Goal: Transaction & Acquisition: Purchase product/service

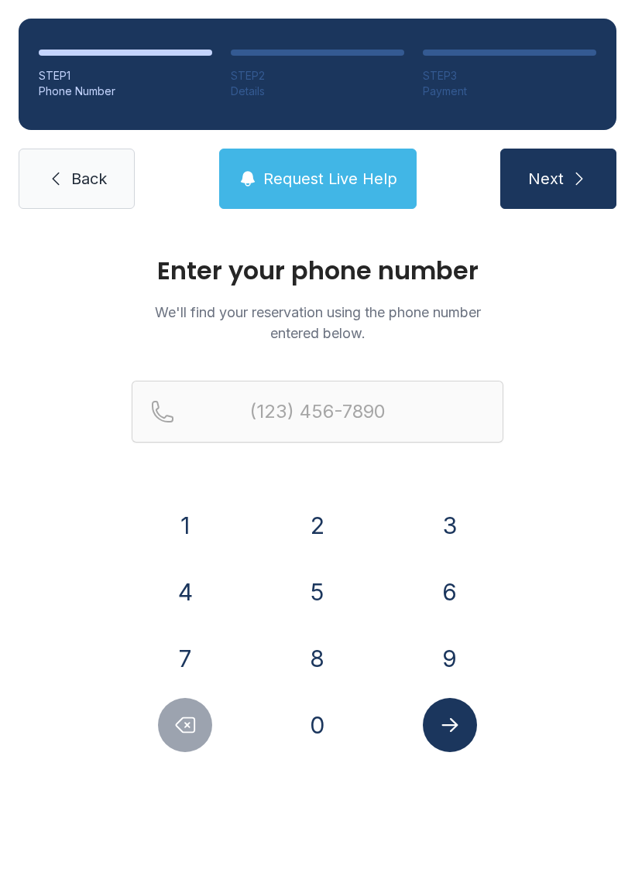
click at [320, 518] on button "2" at bounding box center [317, 525] width 54 height 54
click at [191, 515] on button "1" at bounding box center [185, 525] width 54 height 54
click at [190, 592] on button "4" at bounding box center [185, 592] width 54 height 54
click at [452, 590] on button "6" at bounding box center [450, 592] width 54 height 54
click at [189, 523] on button "1" at bounding box center [185, 525] width 54 height 54
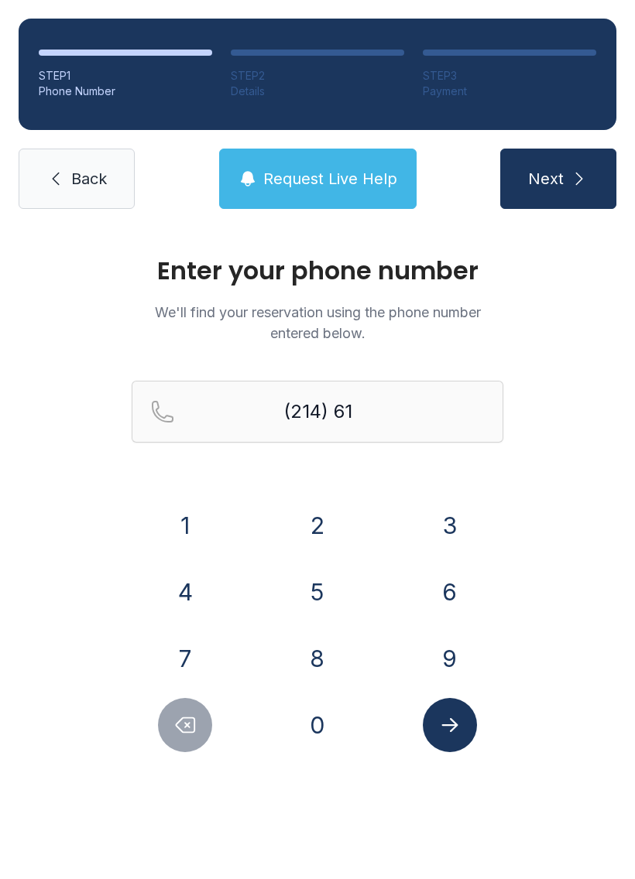
click at [461, 598] on button "6" at bounding box center [450, 592] width 54 height 54
click at [451, 508] on button "3" at bounding box center [450, 525] width 54 height 54
click at [457, 593] on button "6" at bounding box center [450, 592] width 54 height 54
click at [184, 534] on button "1" at bounding box center [185, 525] width 54 height 54
click at [175, 538] on button "1" at bounding box center [185, 525] width 54 height 54
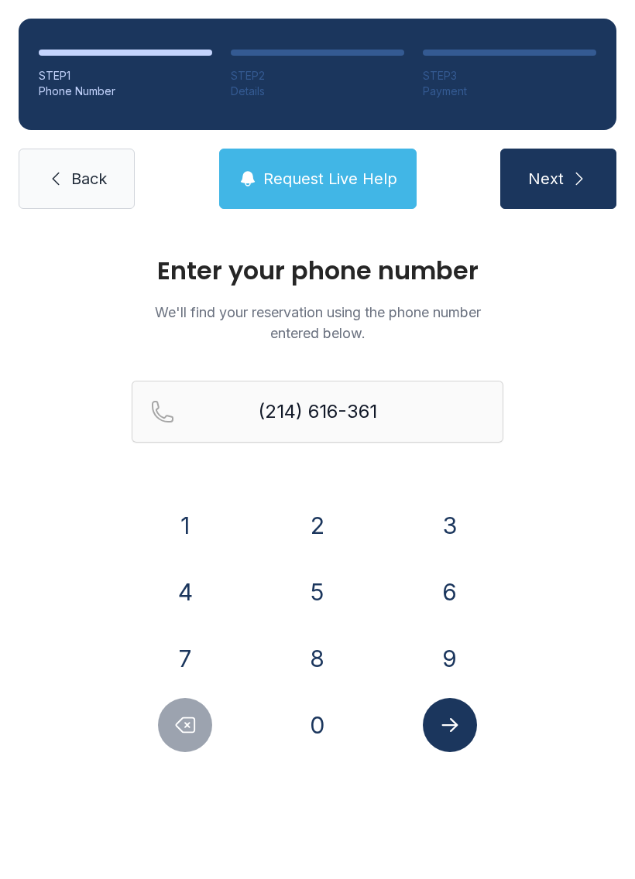
type input "[PHONE_NUMBER]"
click at [448, 720] on icon "Submit lookup form" at bounding box center [449, 725] width 23 height 23
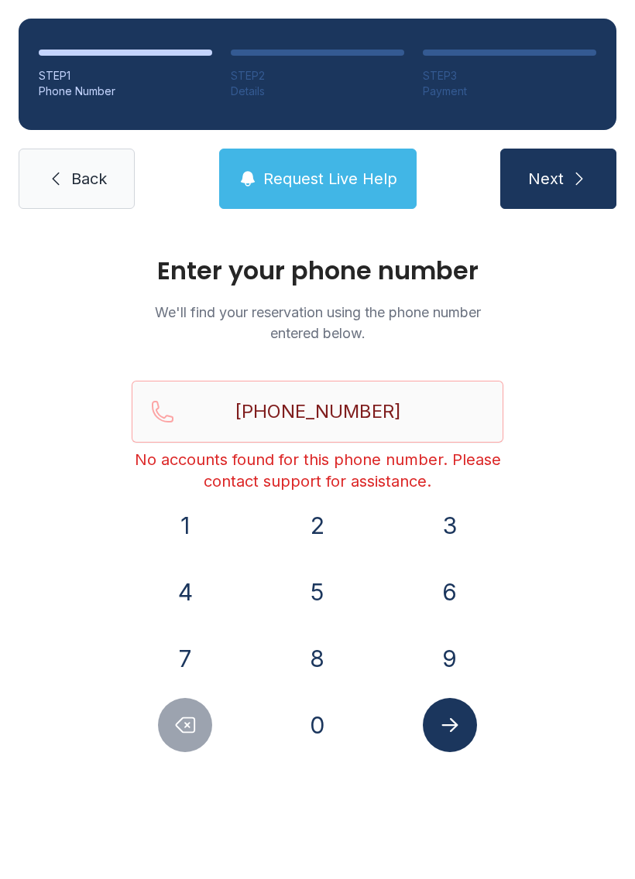
click at [94, 178] on span "Back" at bounding box center [89, 179] width 36 height 22
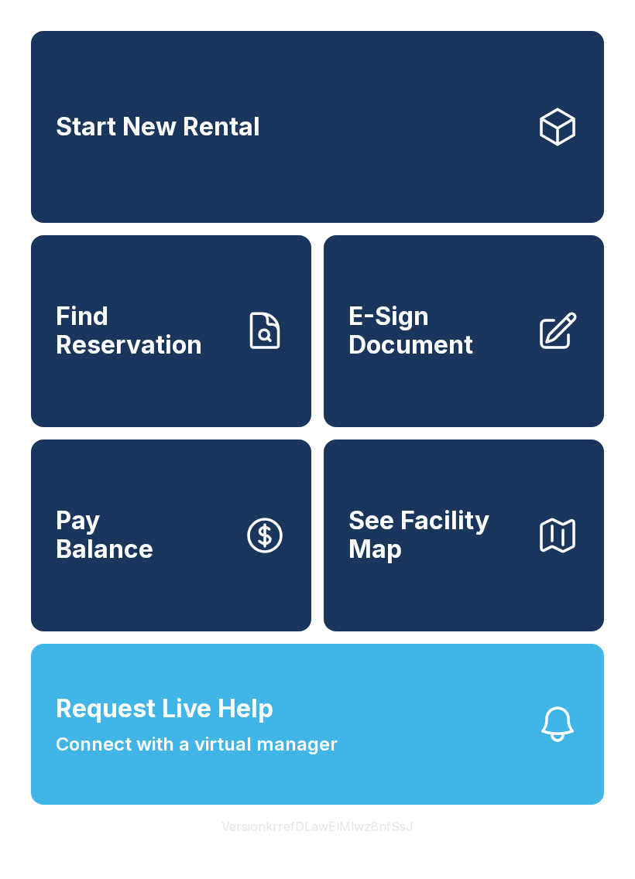
click at [409, 115] on link "Start New Rental" at bounding box center [317, 127] width 573 height 192
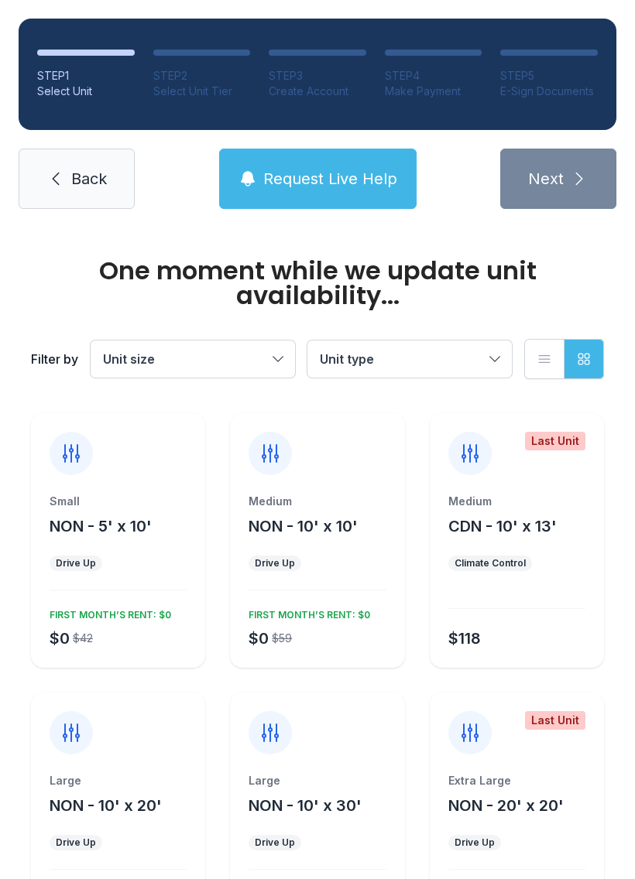
click at [356, 183] on span "Request Live Help" at bounding box center [330, 179] width 134 height 22
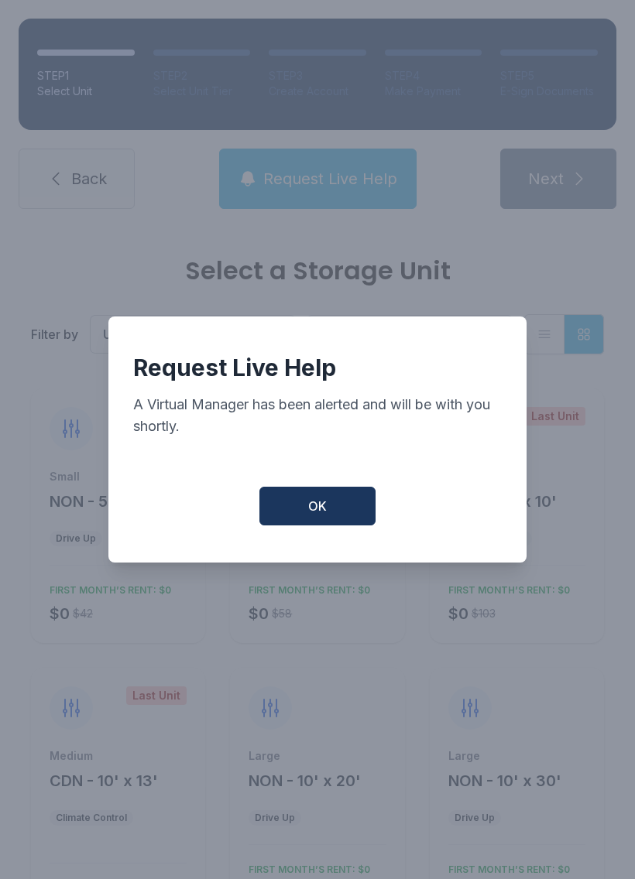
click at [322, 515] on span "OK" at bounding box center [317, 506] width 19 height 19
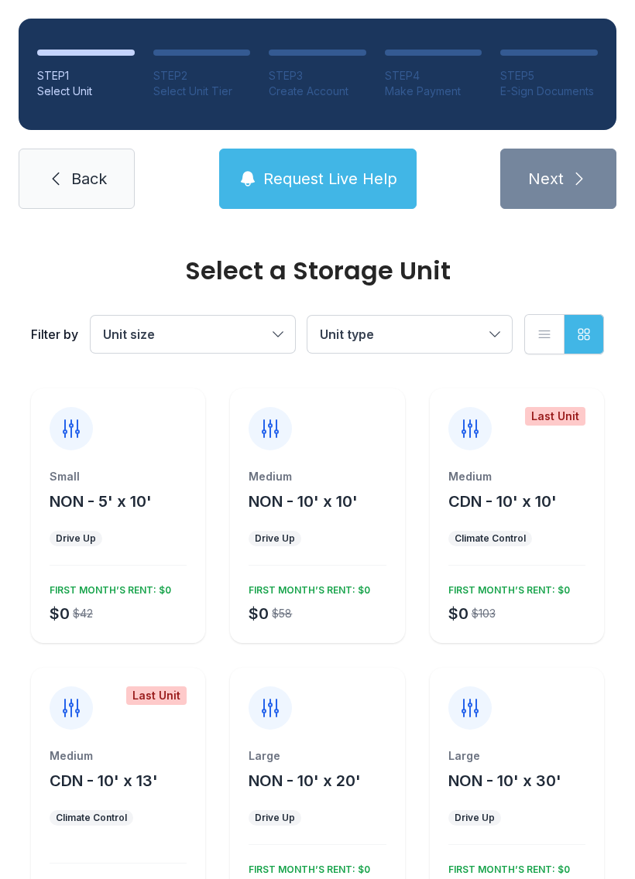
click at [266, 417] on icon at bounding box center [270, 428] width 25 height 25
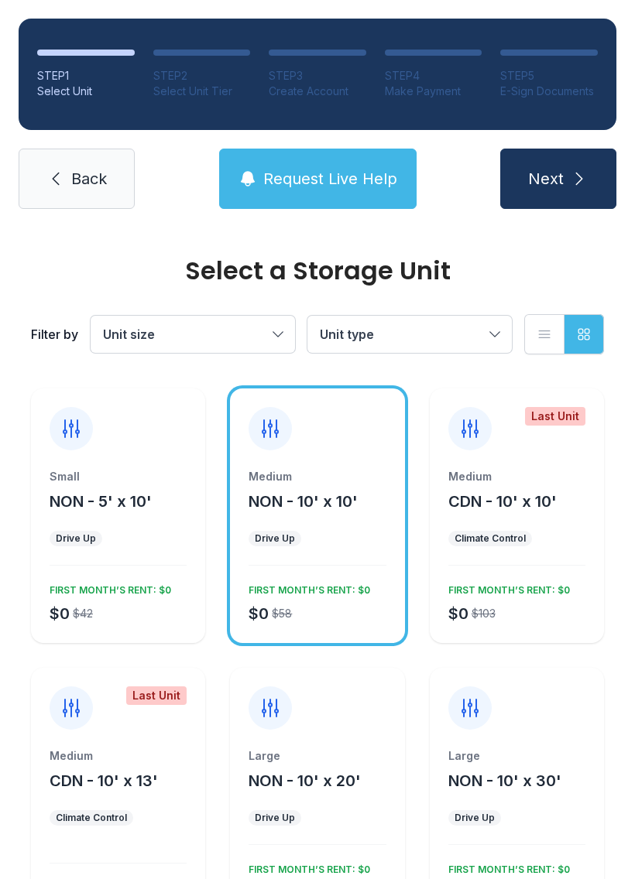
click at [570, 180] on icon "submit" at bounding box center [579, 178] width 19 height 19
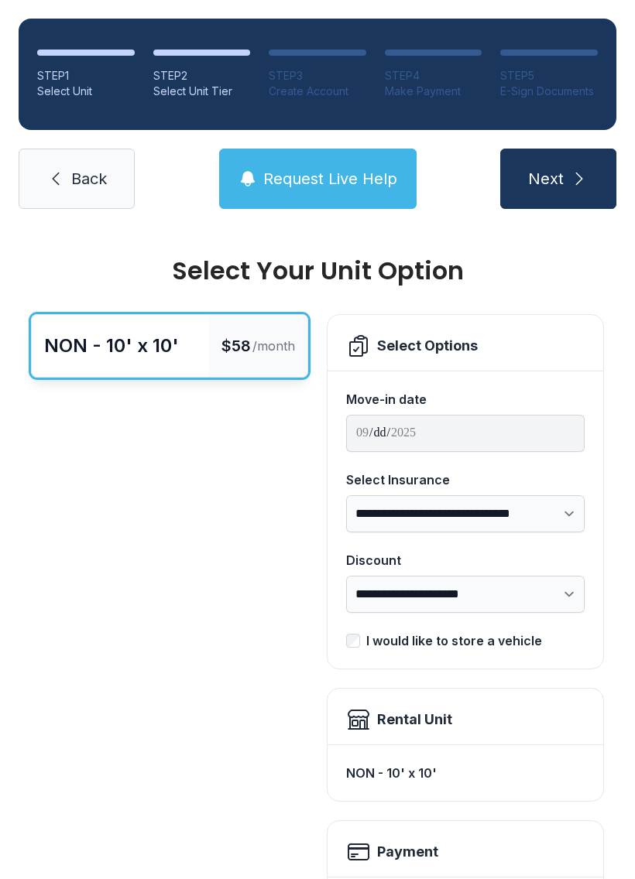
click at [94, 187] on span "Back" at bounding box center [89, 179] width 36 height 22
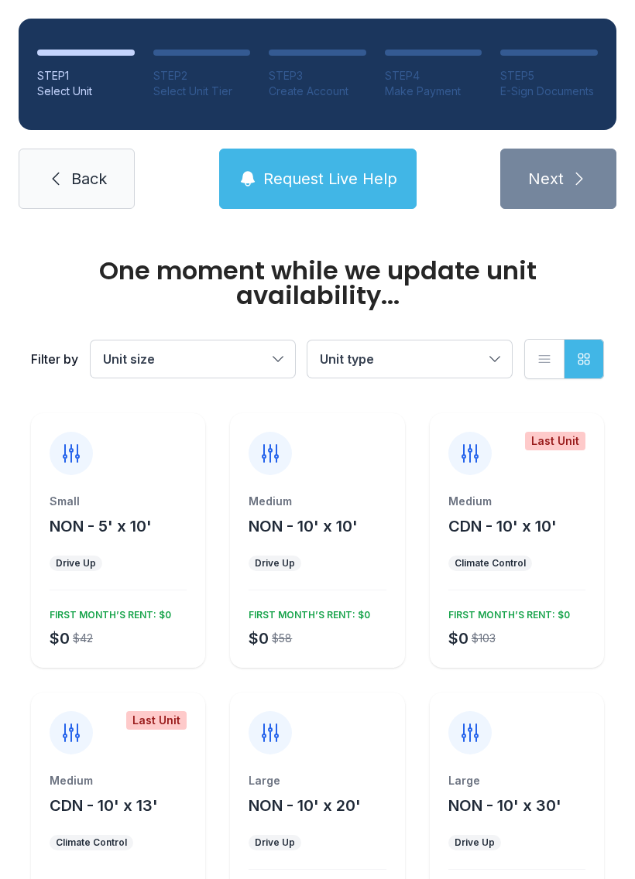
click at [73, 193] on link "Back" at bounding box center [77, 179] width 116 height 60
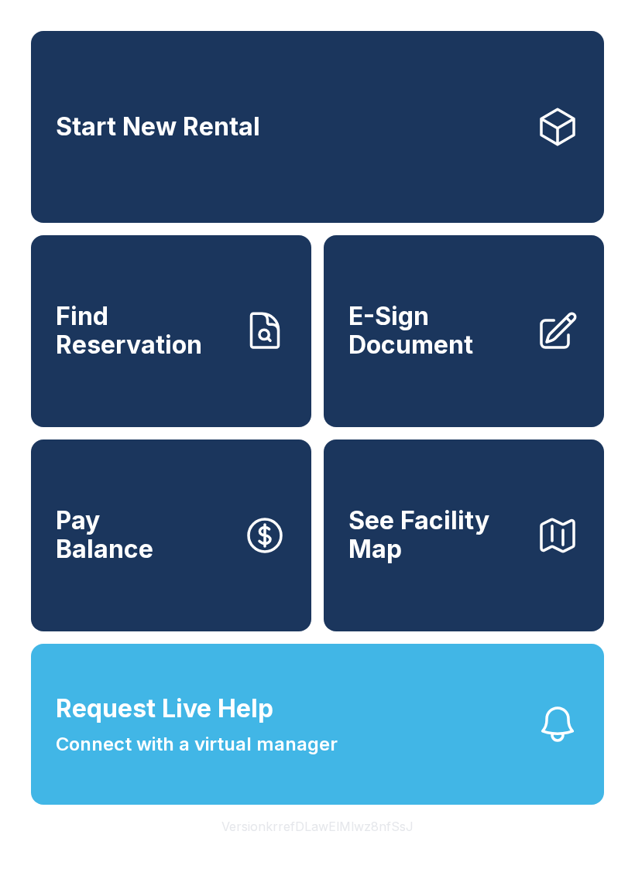
click at [466, 348] on span "E-Sign Document" at bounding box center [435, 331] width 175 height 56
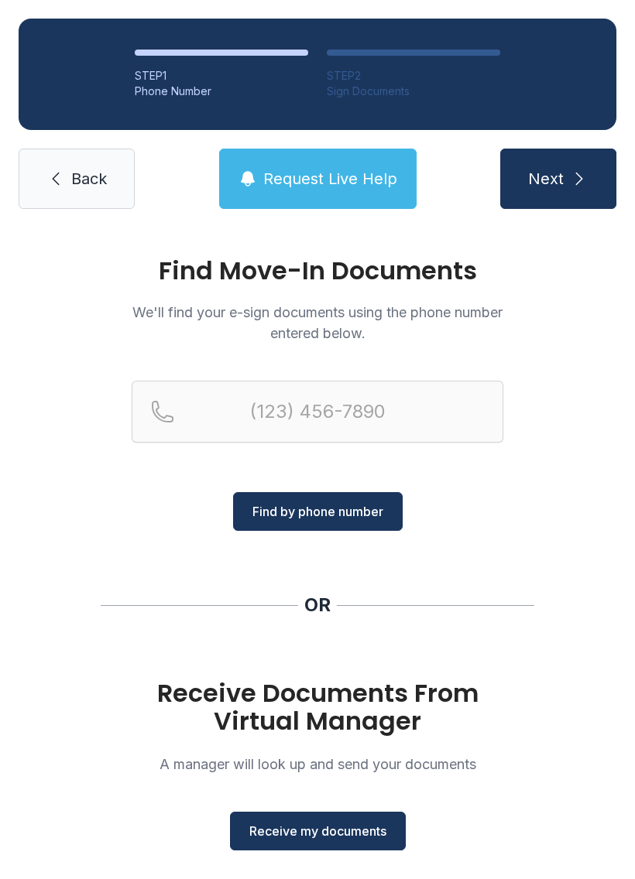
click at [88, 197] on link "Back" at bounding box center [77, 179] width 116 height 60
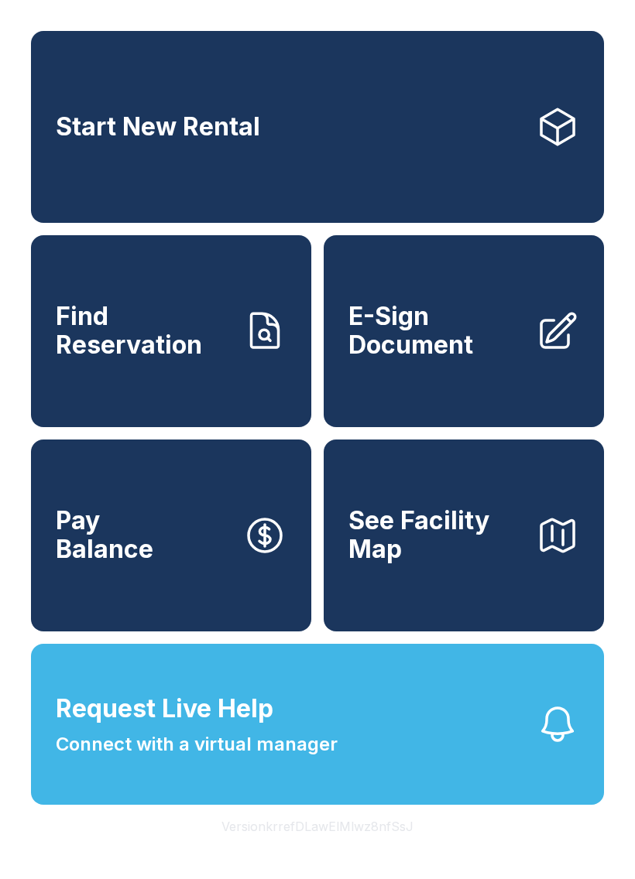
click at [159, 359] on span "Find Reservation" at bounding box center [143, 331] width 175 height 56
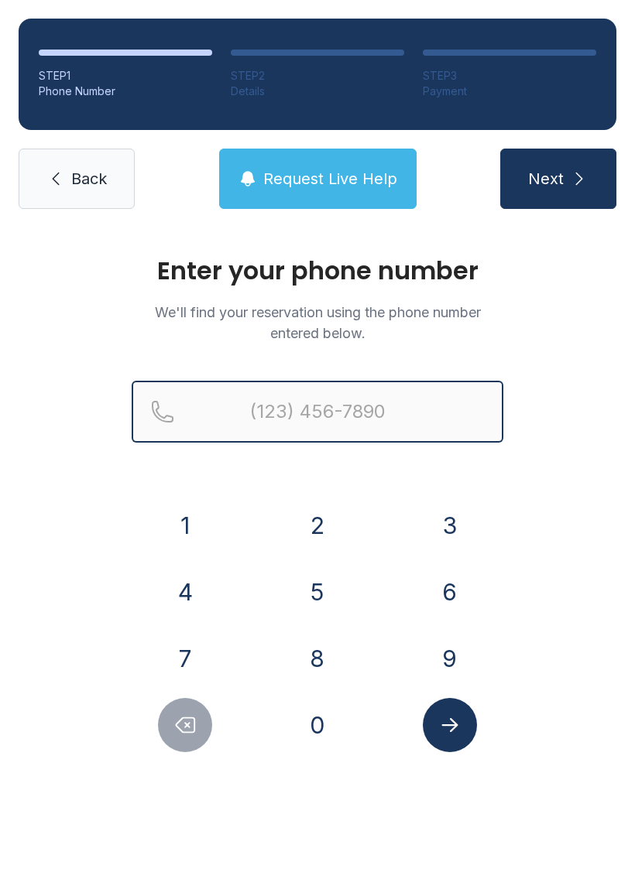
click at [249, 413] on input "Reservation phone number" at bounding box center [317, 412] width 371 height 62
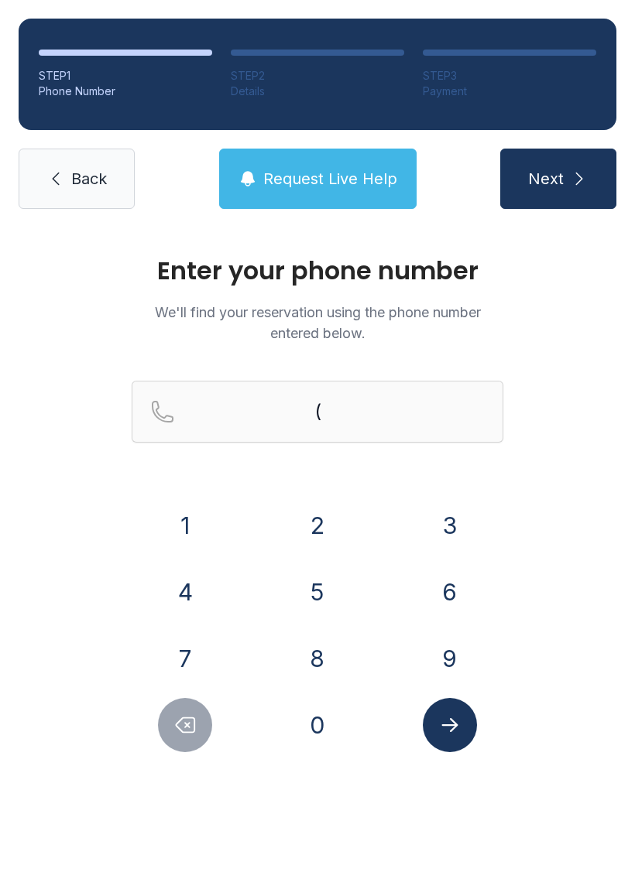
click at [323, 527] on button "2" at bounding box center [317, 525] width 54 height 54
click at [195, 536] on button "1" at bounding box center [185, 525] width 54 height 54
click at [178, 597] on button "4" at bounding box center [185, 592] width 54 height 54
click at [454, 585] on button "6" at bounding box center [450, 592] width 54 height 54
click at [197, 535] on button "1" at bounding box center [185, 525] width 54 height 54
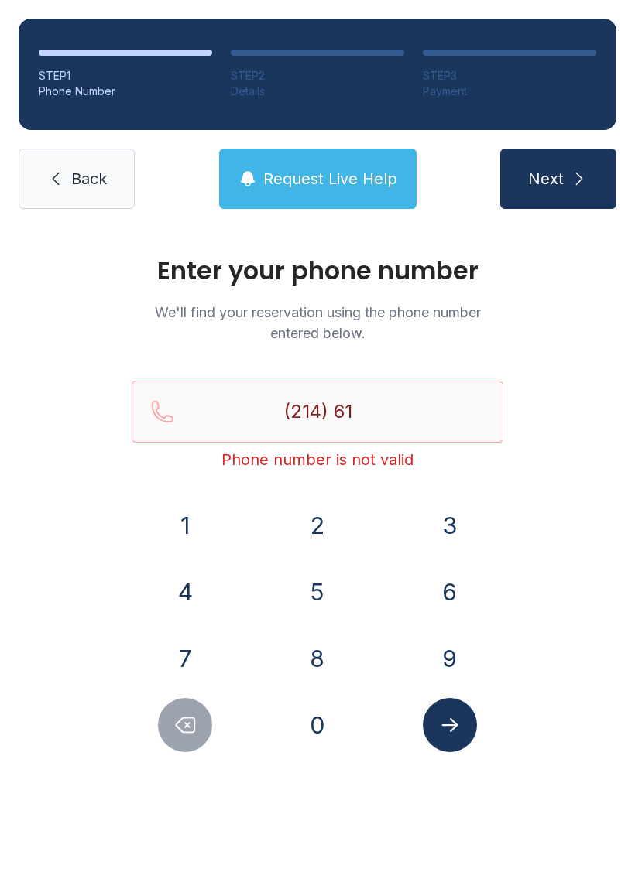
click at [443, 599] on button "6" at bounding box center [450, 592] width 54 height 54
click at [452, 527] on button "3" at bounding box center [450, 525] width 54 height 54
click at [443, 594] on button "6" at bounding box center [450, 592] width 54 height 54
click at [179, 521] on button "1" at bounding box center [185, 525] width 54 height 54
click at [176, 518] on button "1" at bounding box center [185, 525] width 54 height 54
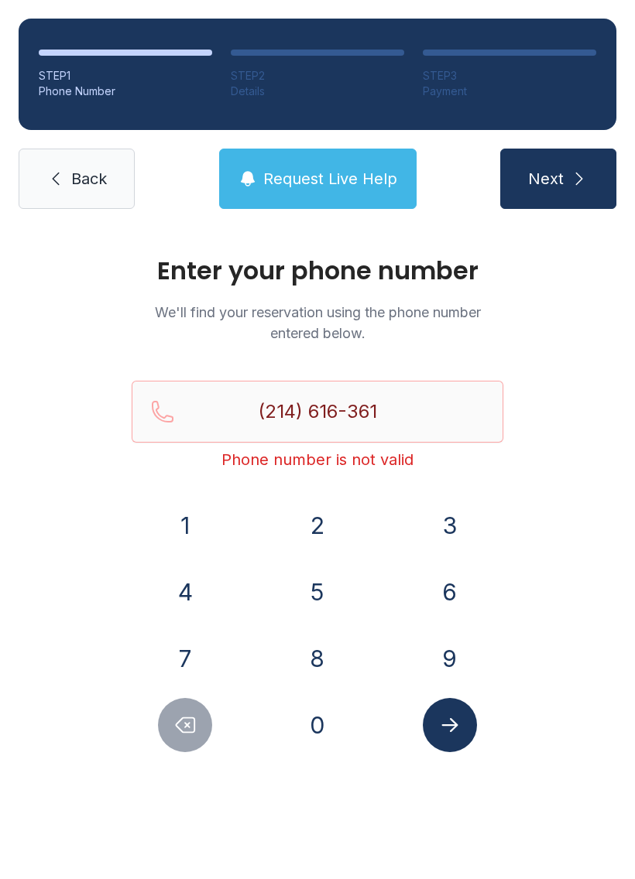
type input "[PHONE_NUMBER]"
click at [446, 734] on icon "Submit lookup form" at bounding box center [449, 725] width 23 height 23
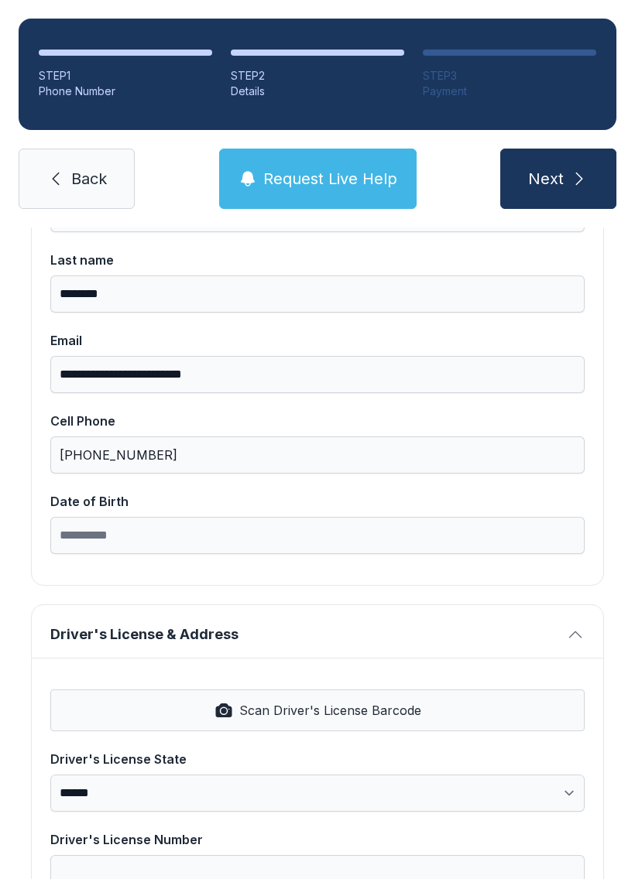
scroll to position [224, 0]
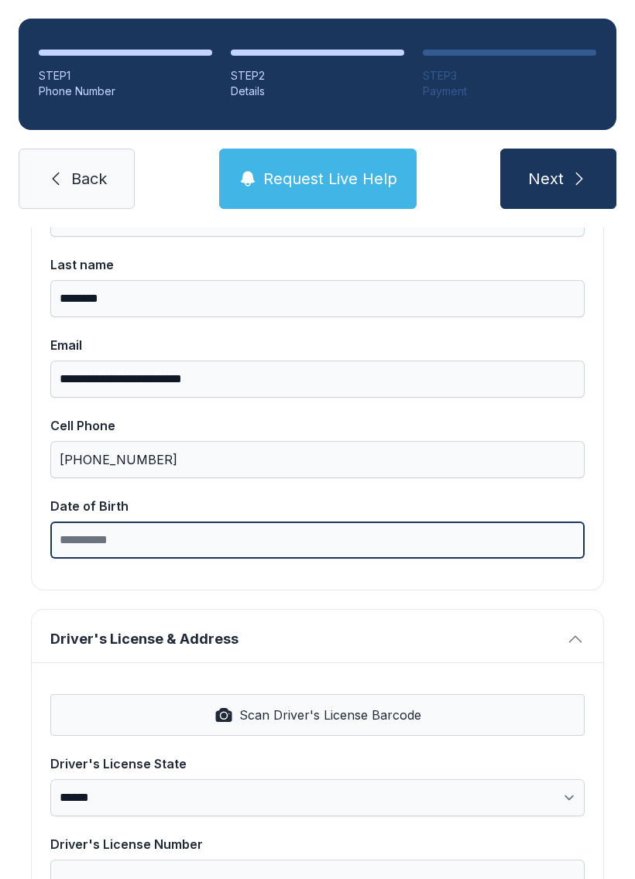
click at [163, 547] on input "Date of Birth" at bounding box center [317, 540] width 534 height 37
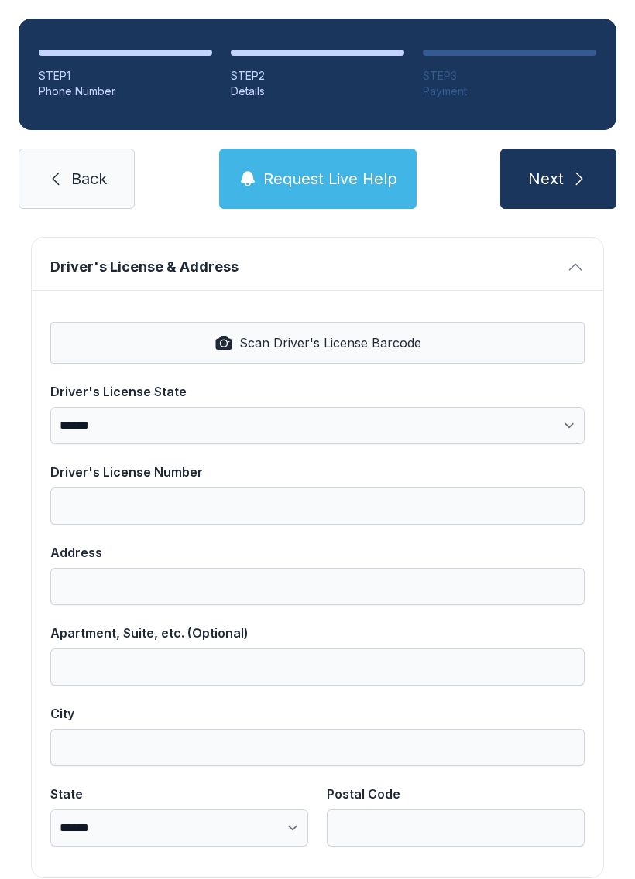
scroll to position [594, 0]
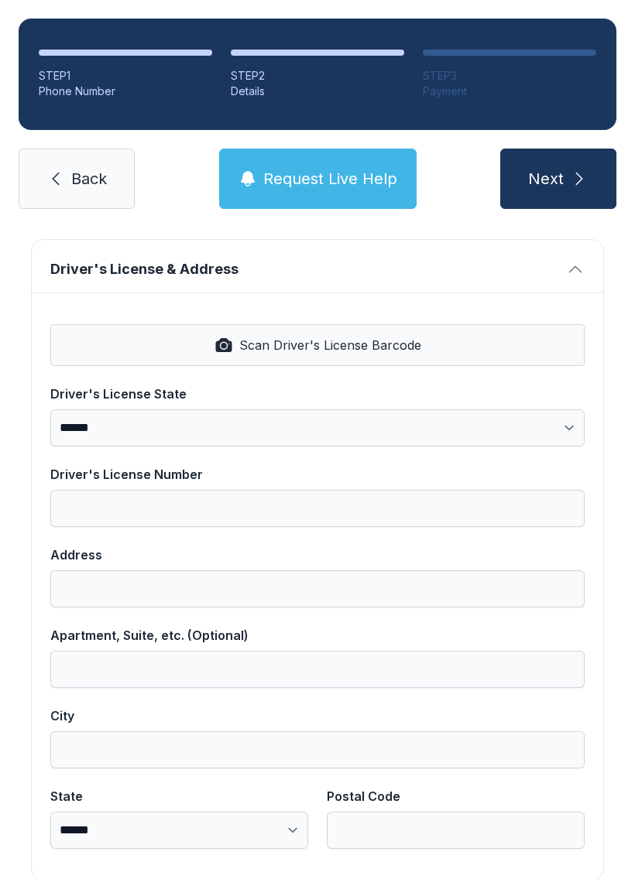
type input "**********"
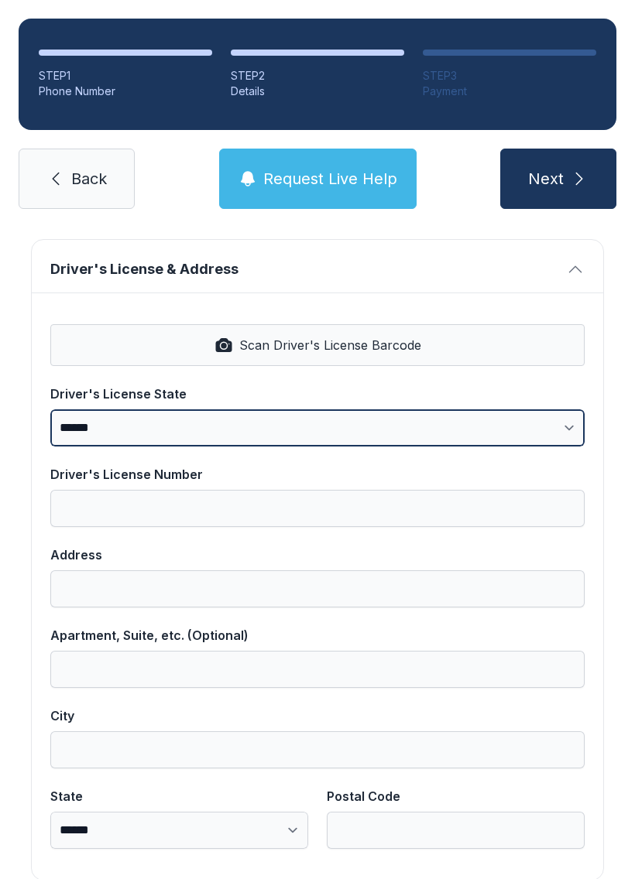
click at [269, 420] on select "**********" at bounding box center [317, 427] width 534 height 37
select select "**"
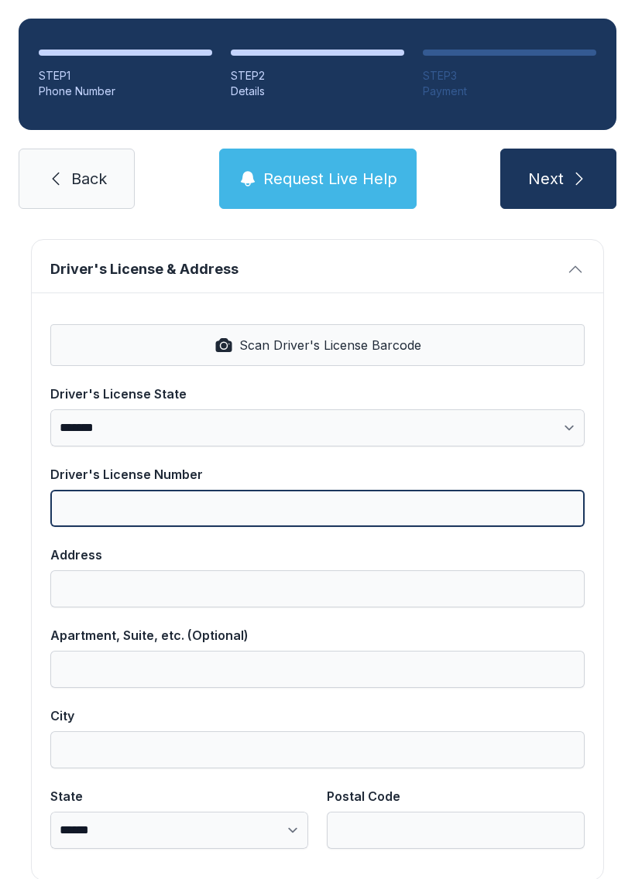
click at [204, 497] on input "Driver's License Number" at bounding box center [317, 508] width 534 height 37
click at [225, 505] on input "Driver's License Number" at bounding box center [317, 508] width 534 height 37
type input "********"
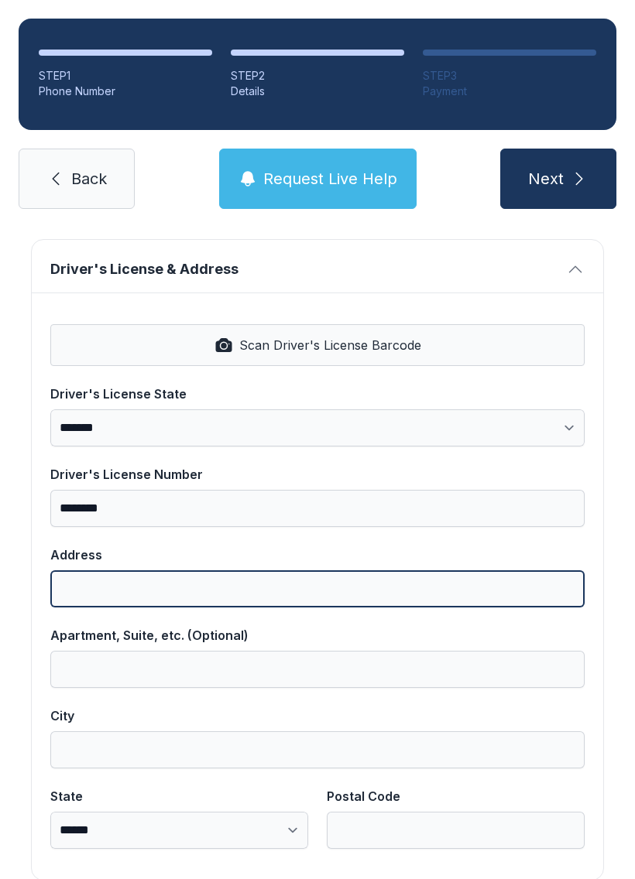
click at [305, 596] on input "Address" at bounding box center [317, 588] width 534 height 37
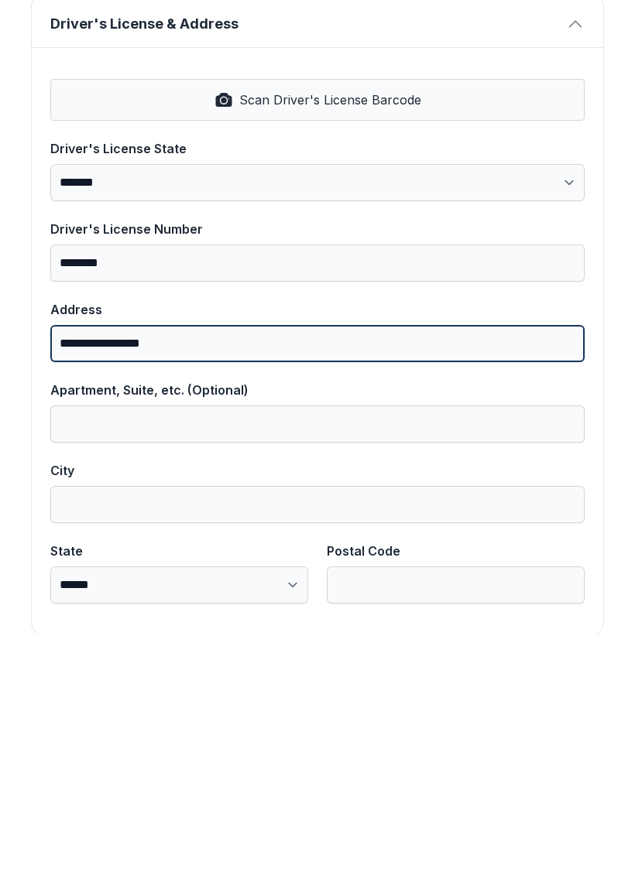
type input "**********"
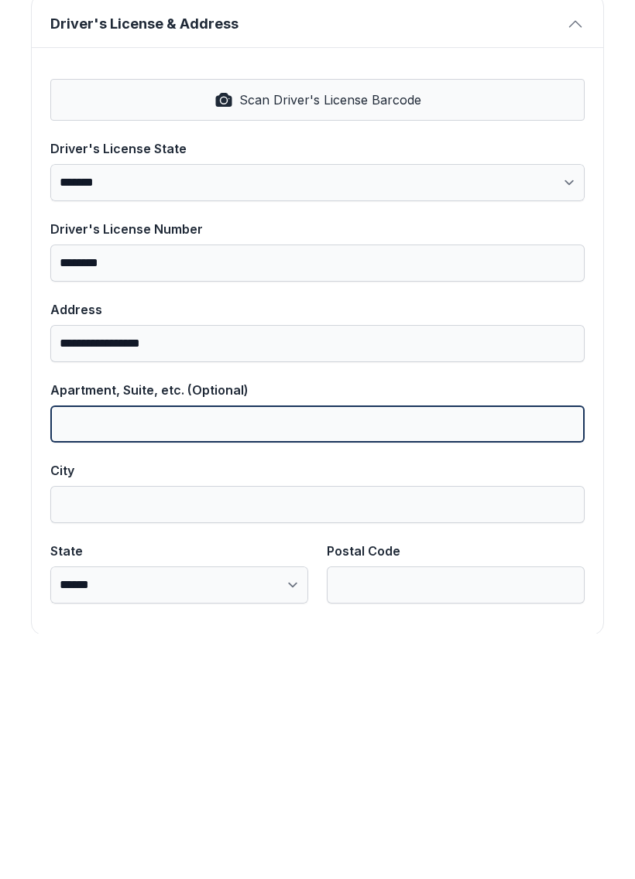
click at [245, 651] on input "Apartment, Suite, etc. (Optional)" at bounding box center [317, 669] width 534 height 37
type input "****"
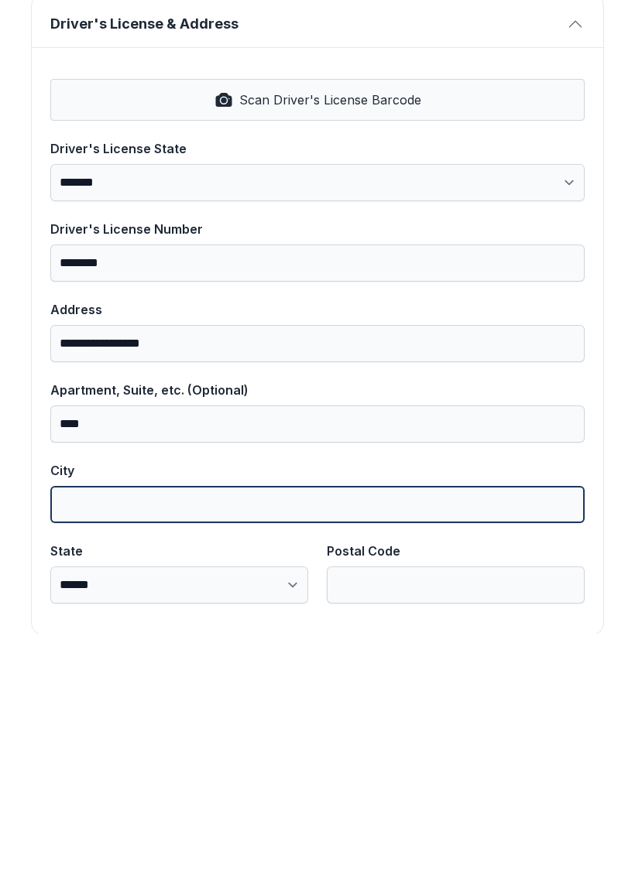
click at [245, 731] on input "City" at bounding box center [317, 749] width 534 height 37
type input "*****"
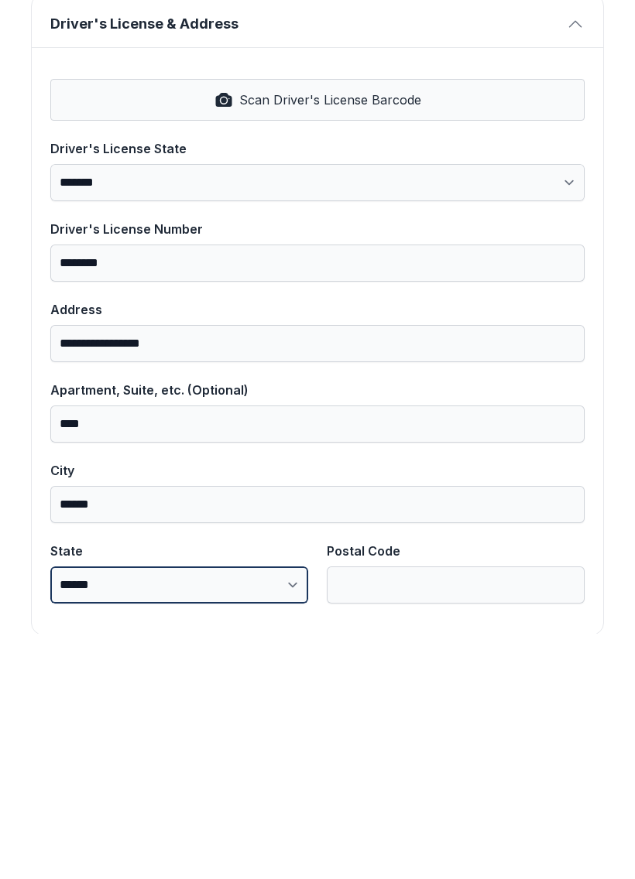
click at [289, 812] on select "**********" at bounding box center [179, 830] width 258 height 37
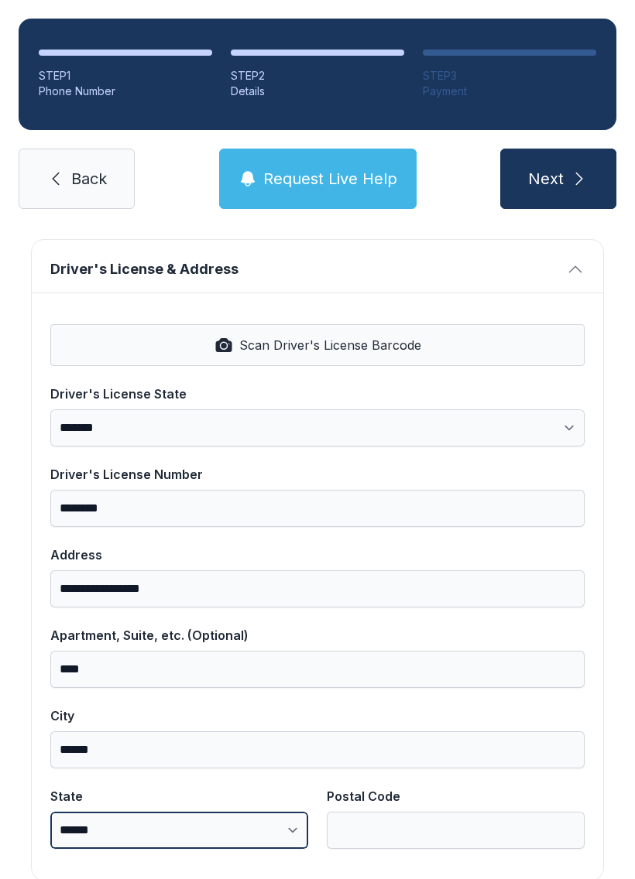
select select "**"
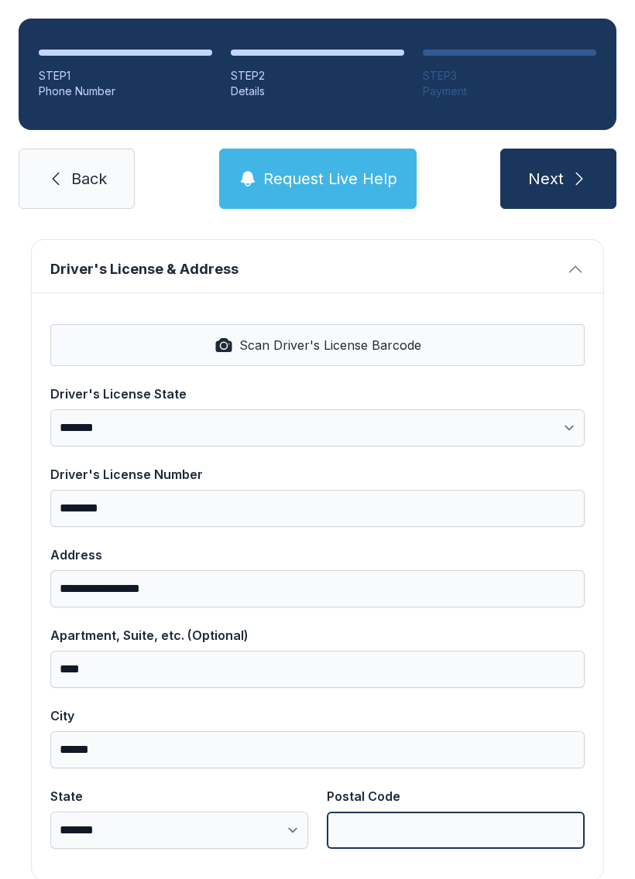
click at [450, 812] on input "Postal Code" at bounding box center [456, 830] width 258 height 37
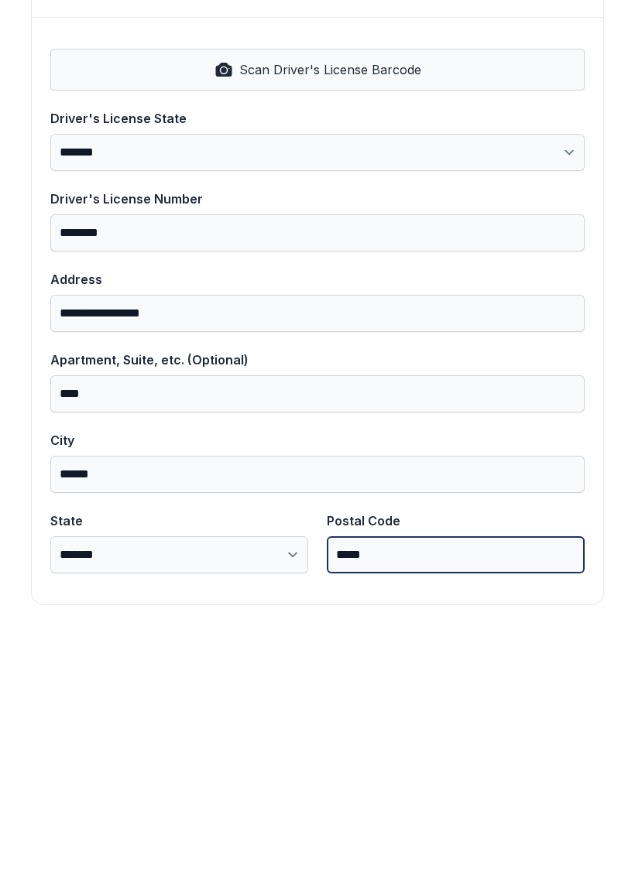
scroll to position [624, 0]
type input "*****"
click at [557, 149] on button "Next" at bounding box center [558, 179] width 116 height 60
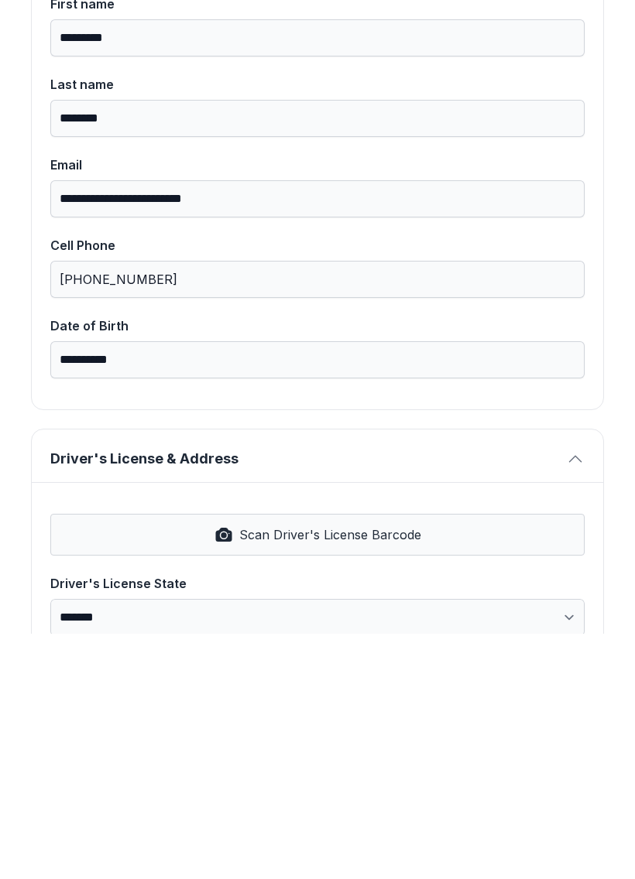
scroll to position [170, 0]
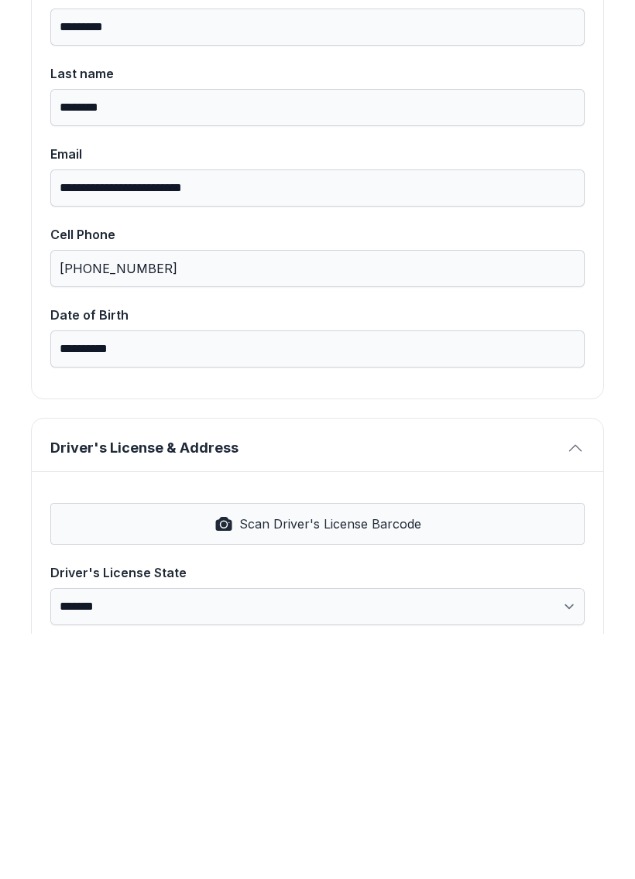
click at [402, 760] on span "Scan Driver's License Barcode" at bounding box center [330, 769] width 182 height 19
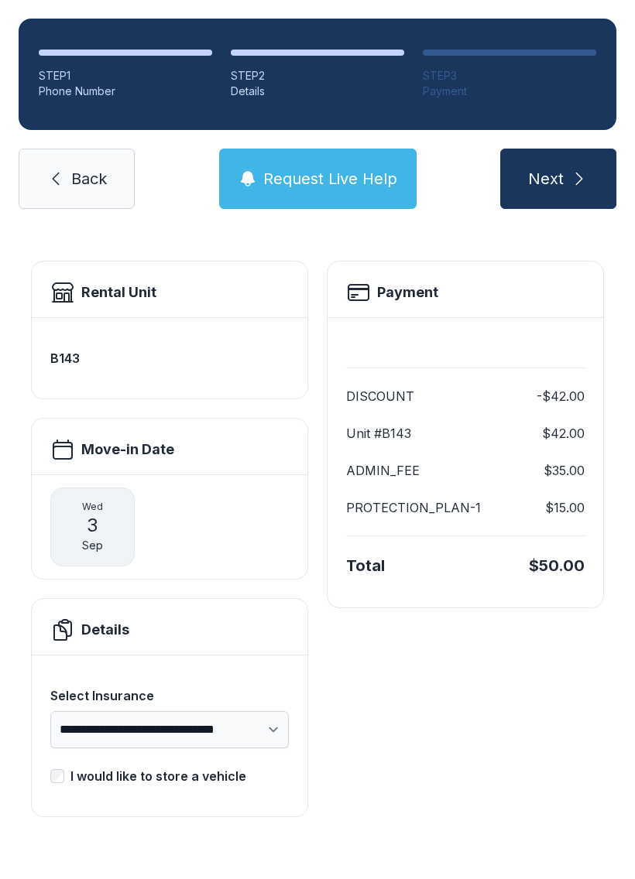
scroll to position [0, 0]
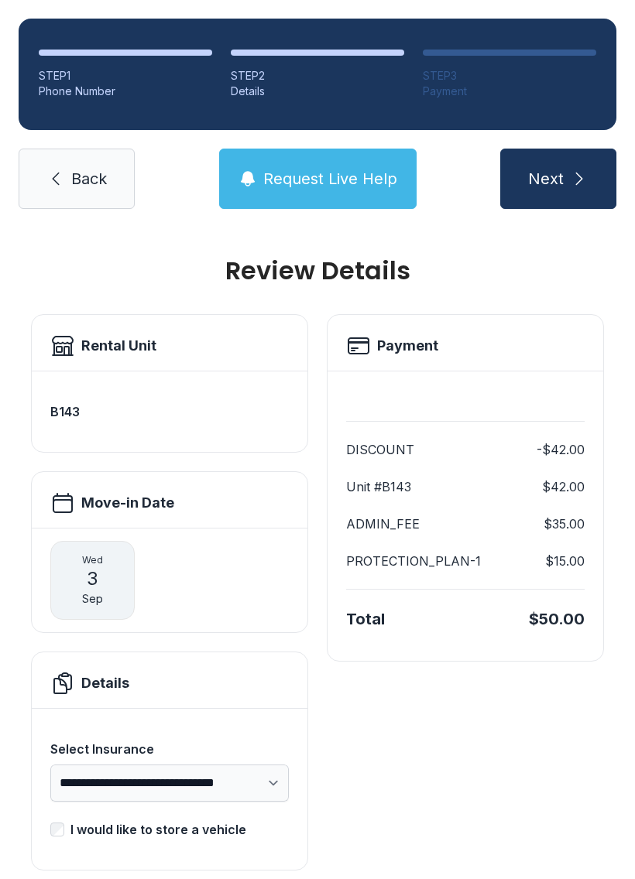
click at [580, 169] on icon "submit" at bounding box center [579, 178] width 19 height 19
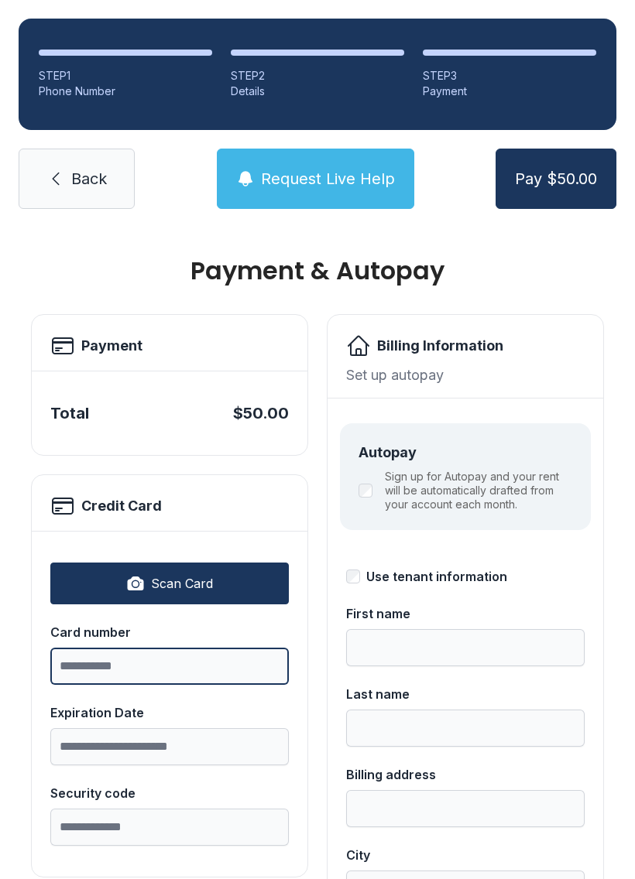
click at [78, 666] on input "Card number" at bounding box center [169, 666] width 238 height 37
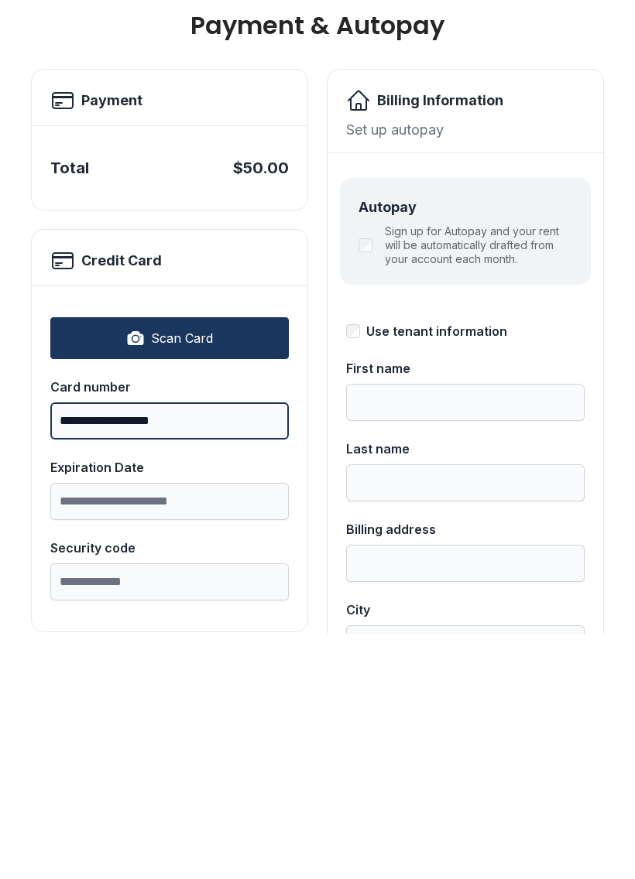
type input "**********"
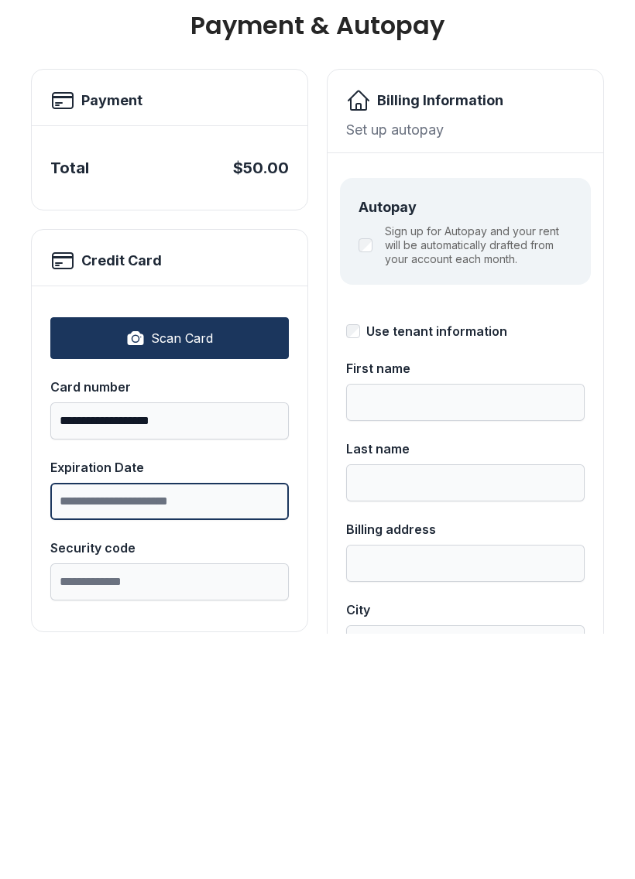
click at [92, 728] on input "Expiration Date" at bounding box center [169, 746] width 238 height 37
type input "*****"
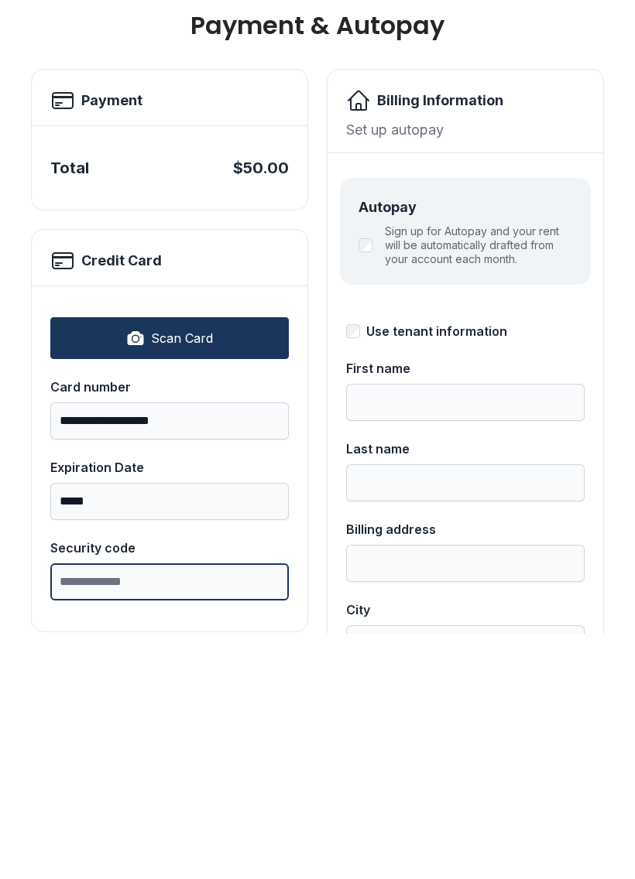
click at [90, 809] on input "Security code" at bounding box center [169, 827] width 238 height 37
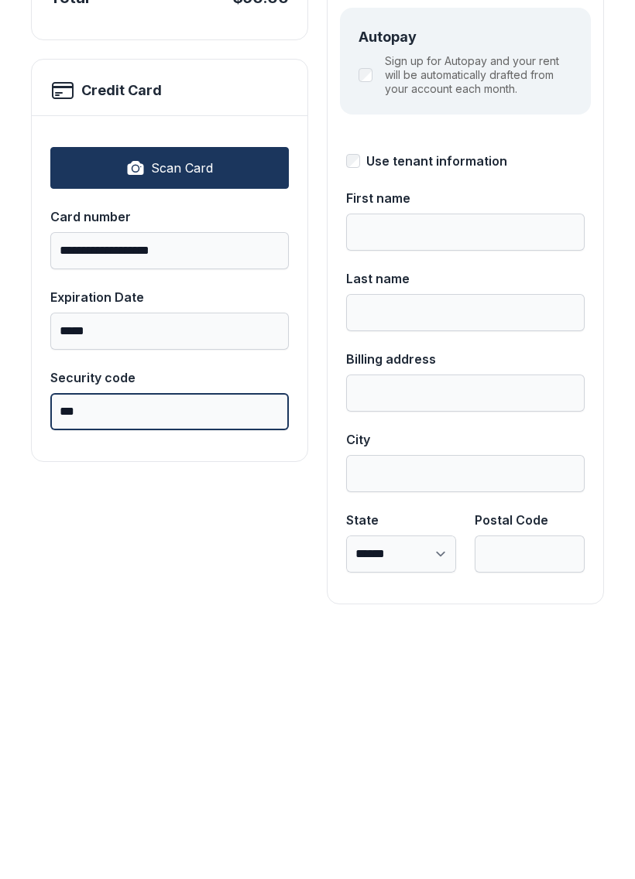
scroll to position [169, 0]
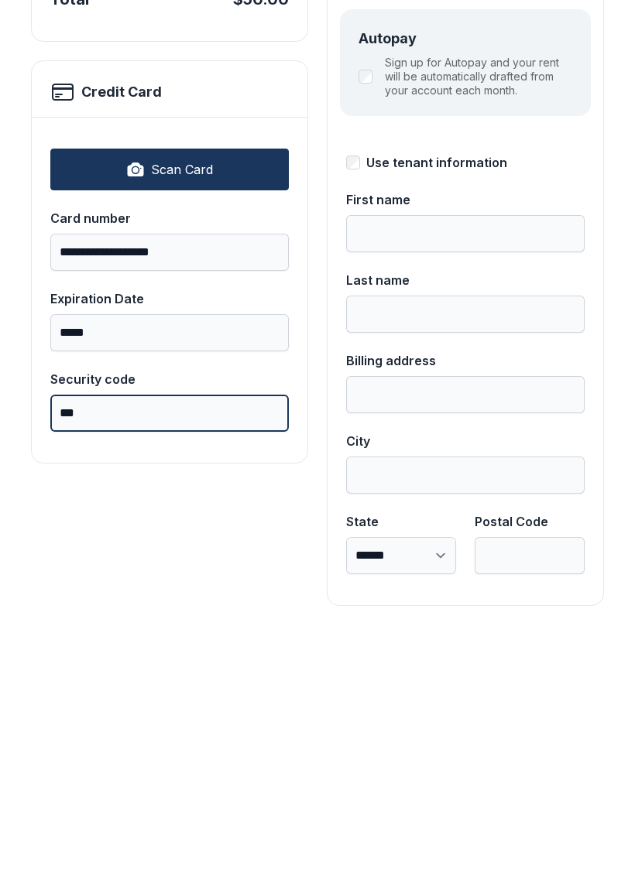
type input "***"
click at [555, 149] on button "Pay $50.00" at bounding box center [555, 179] width 121 height 60
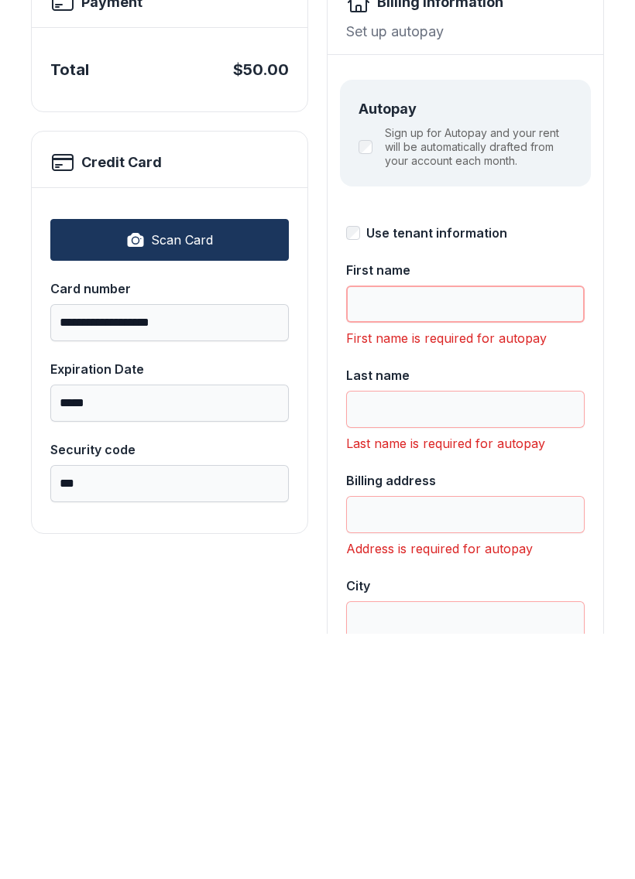
scroll to position [111, 0]
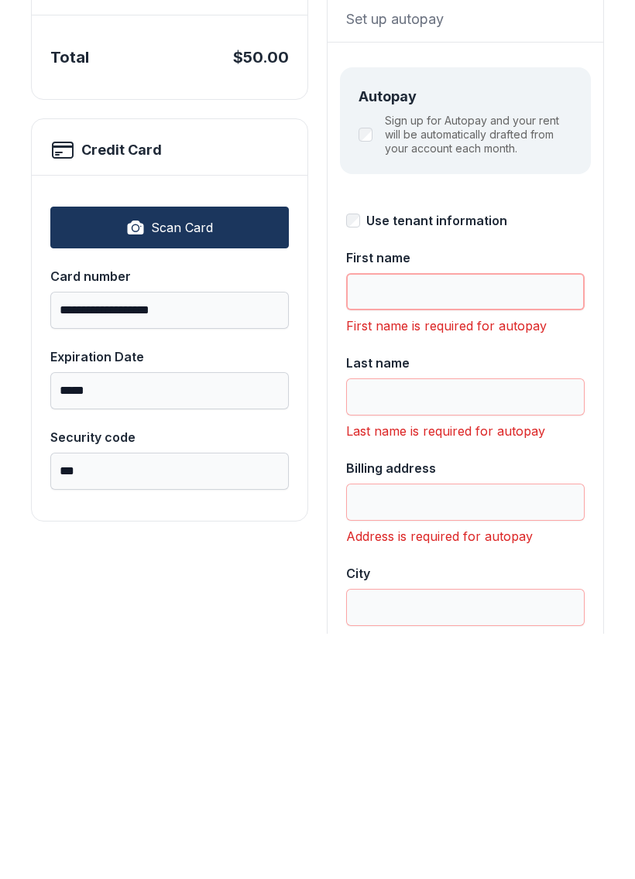
click at [385, 519] on input "First name" at bounding box center [465, 537] width 238 height 37
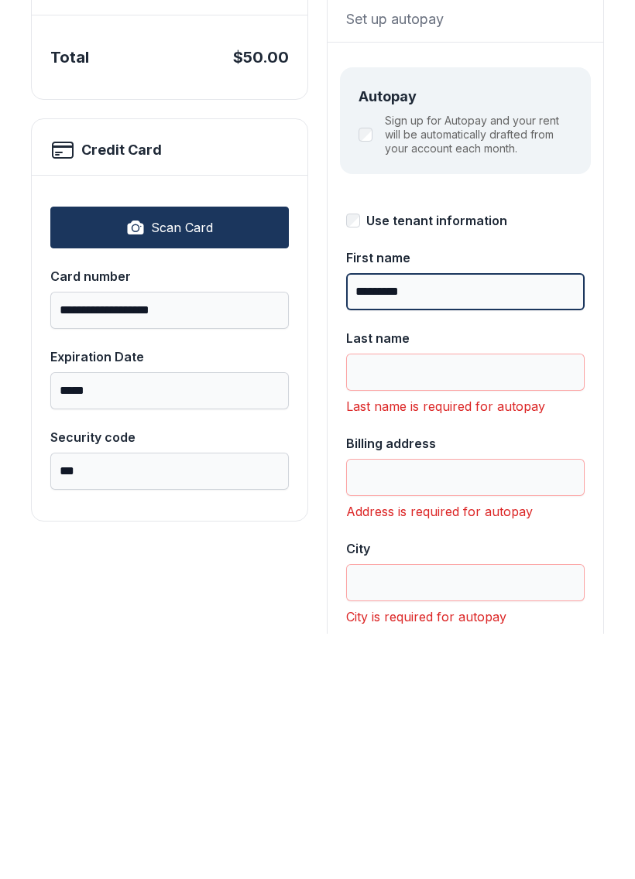
type input "*********"
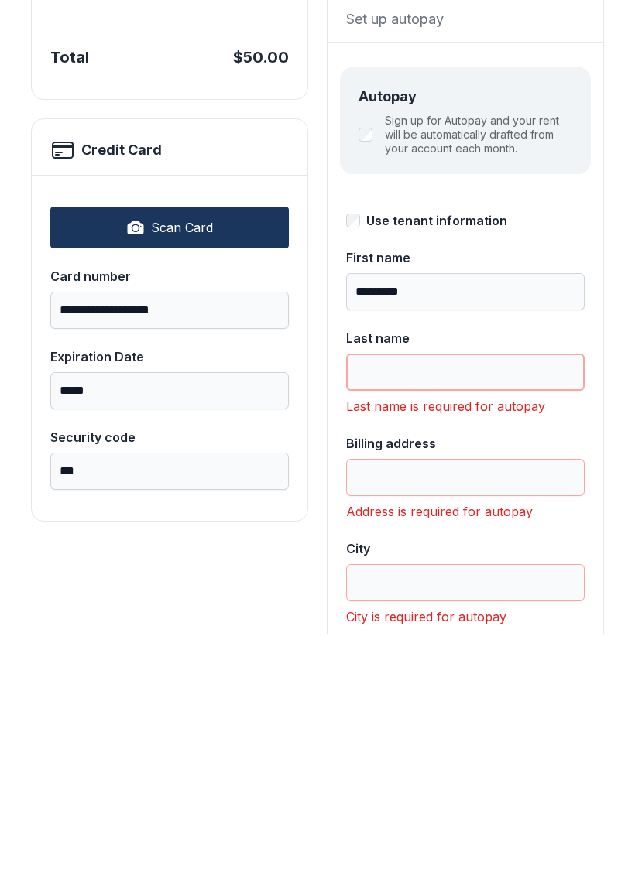
click at [416, 599] on input "Last name" at bounding box center [465, 617] width 238 height 37
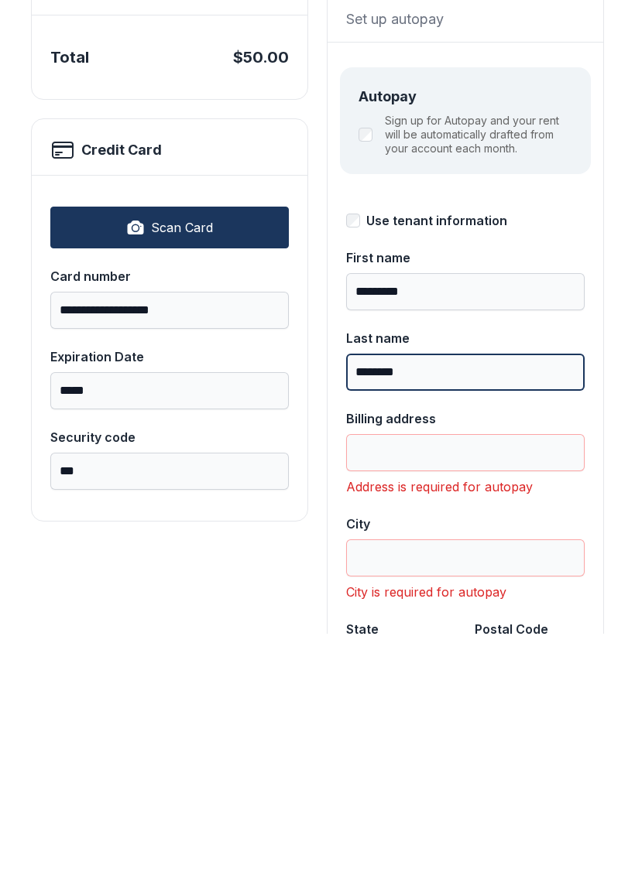
type input "********"
click at [399, 680] on input "Billing address" at bounding box center [465, 698] width 238 height 37
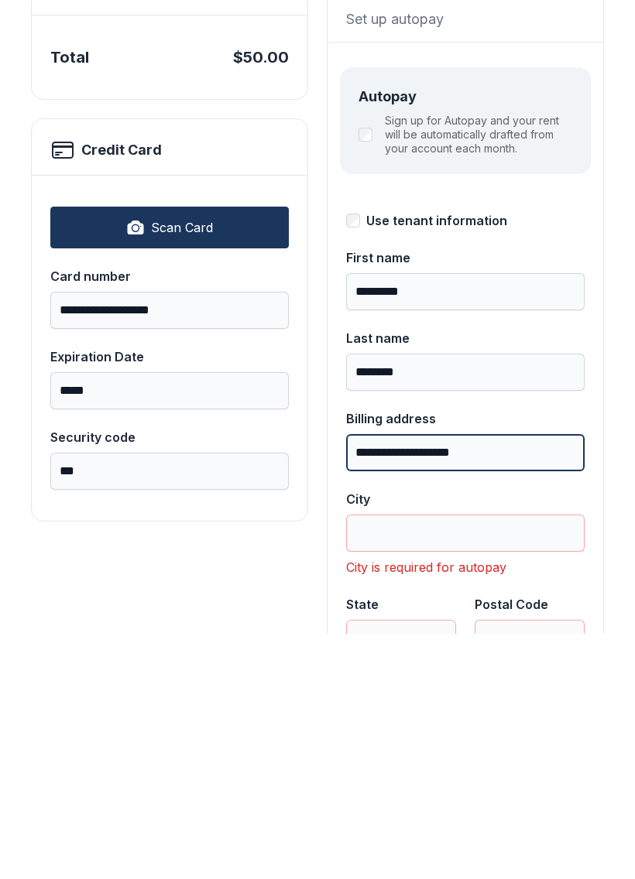
type input "**********"
click at [397, 760] on input "City" at bounding box center [465, 778] width 238 height 37
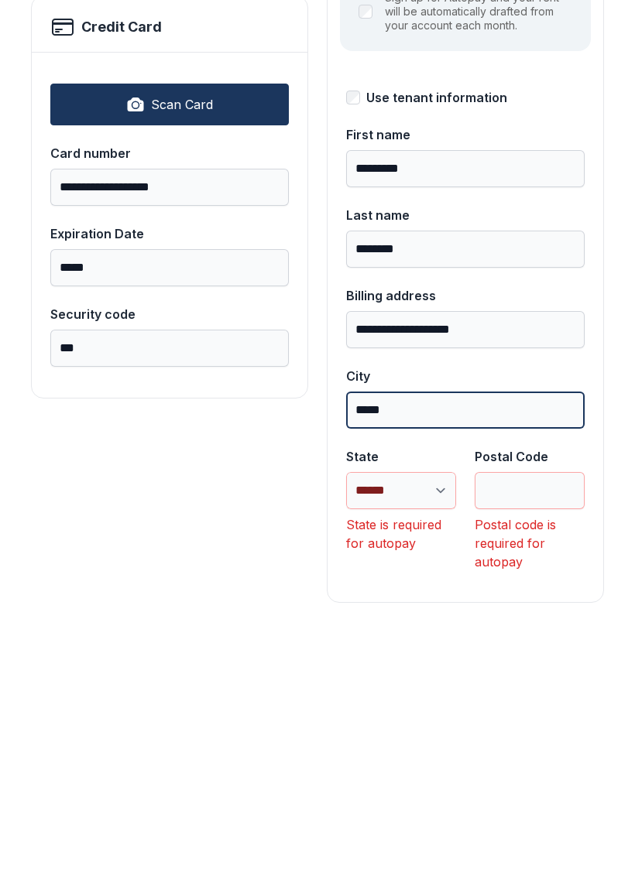
scroll to position [231, 0]
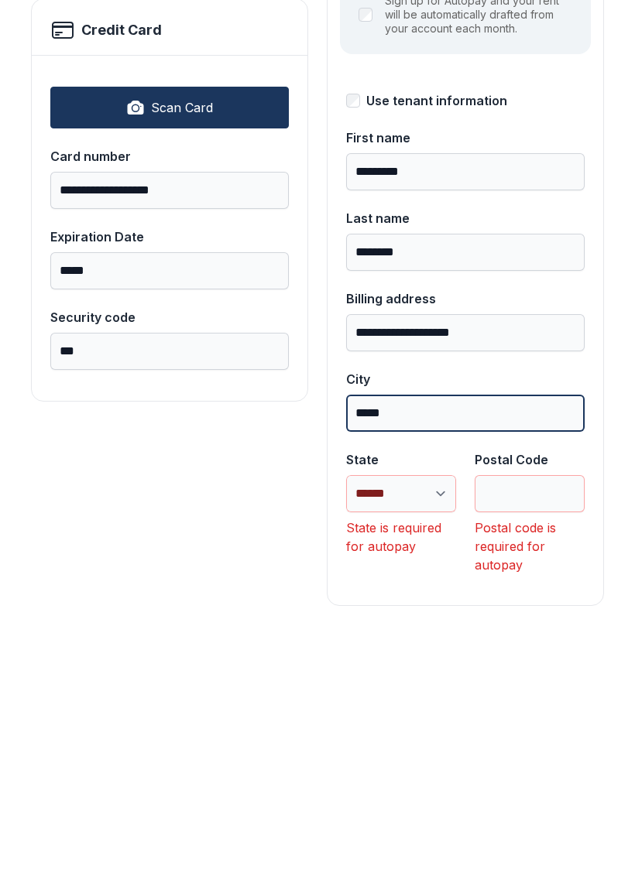
type input "*****"
click at [395, 721] on select "**********" at bounding box center [401, 739] width 110 height 37
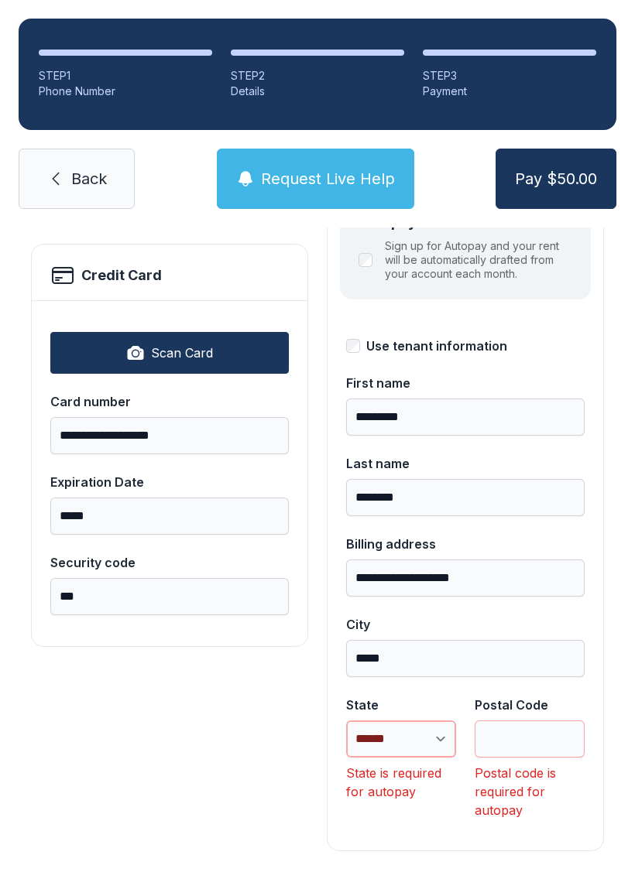
select select "**"
click at [525, 721] on input "Postal Code" at bounding box center [529, 739] width 110 height 37
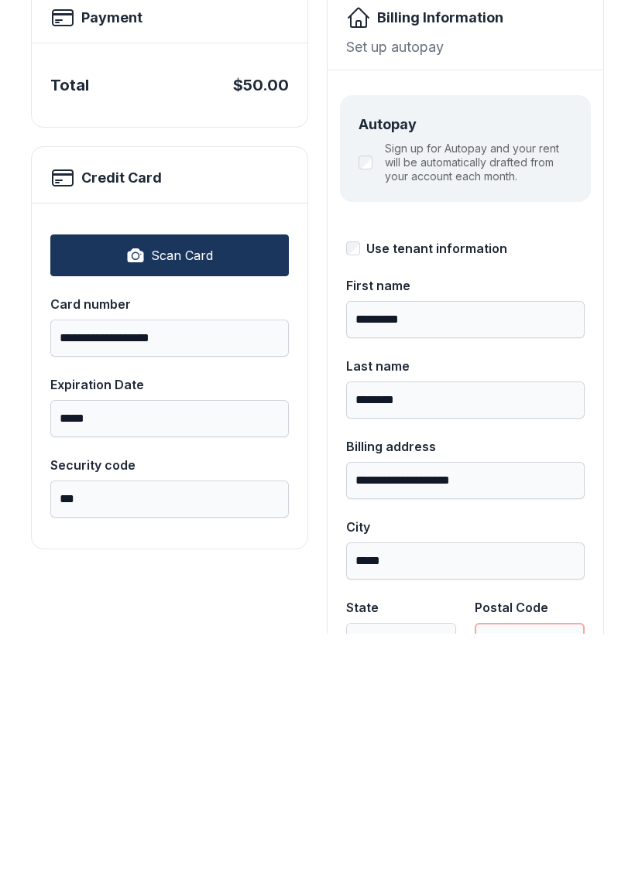
scroll to position [95, 0]
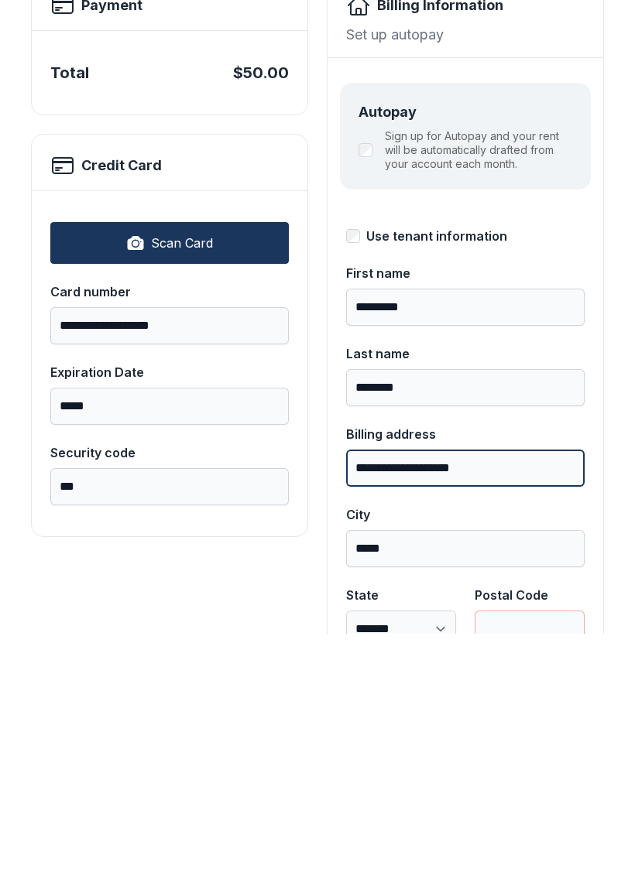
click at [502, 695] on input "**********" at bounding box center [465, 713] width 238 height 37
type input "*"
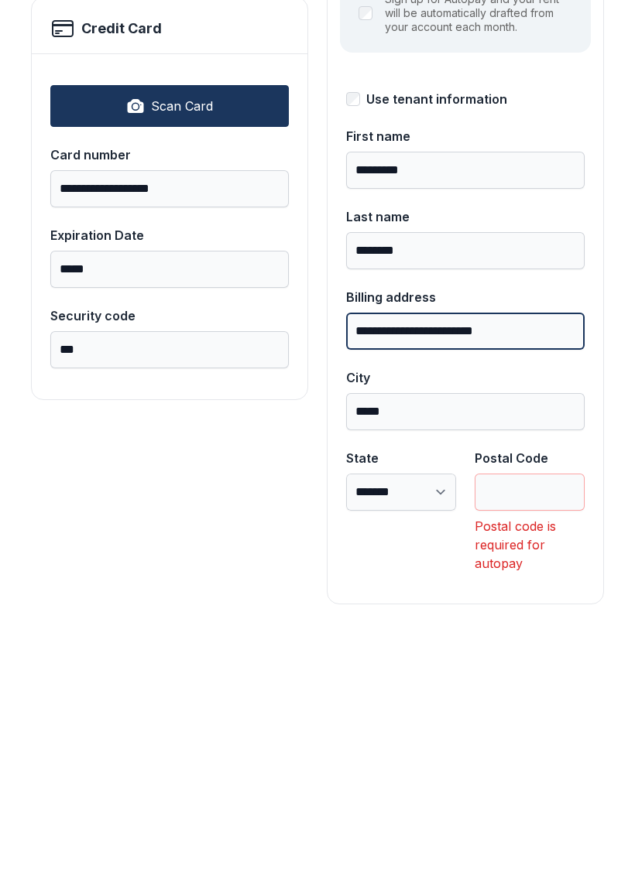
scroll to position [231, 0]
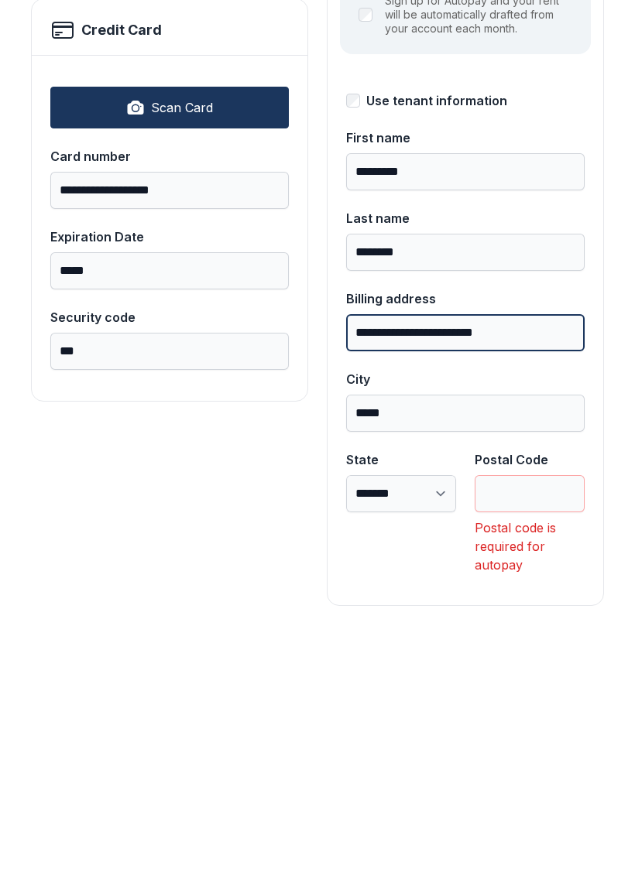
type input "**********"
click at [512, 721] on input "Postal Code" at bounding box center [529, 739] width 110 height 37
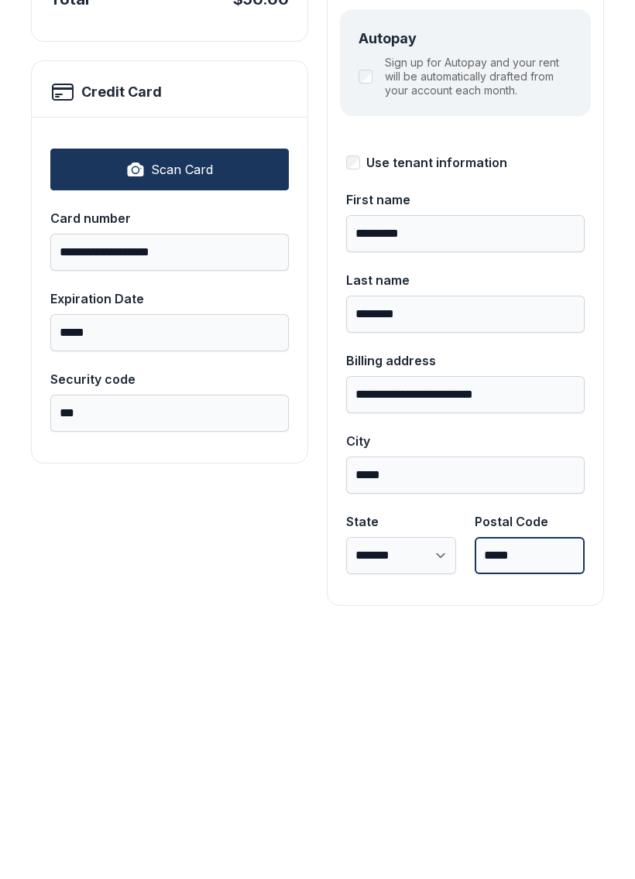
type input "*****"
click at [555, 149] on button "Pay $50.00" at bounding box center [555, 179] width 121 height 60
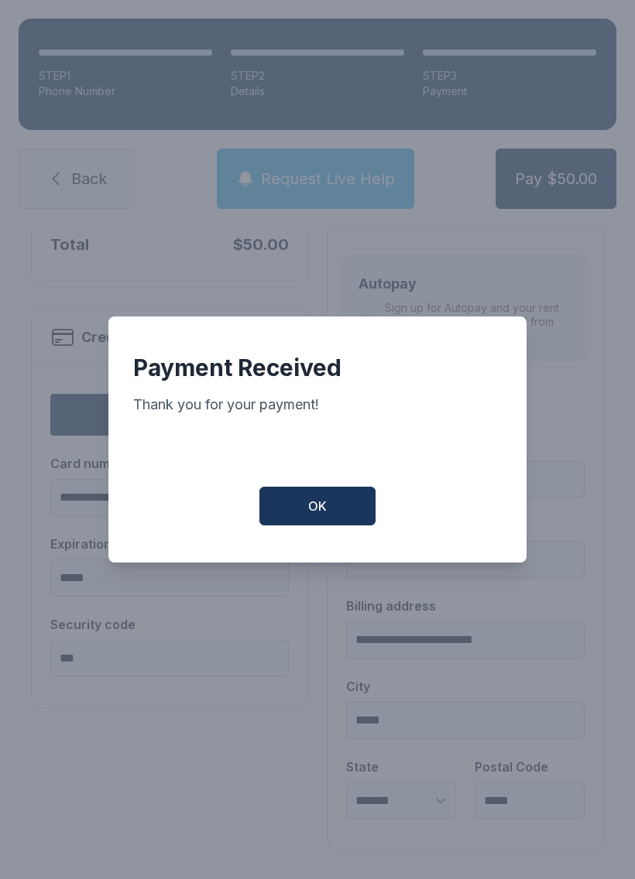
click at [320, 502] on span "OK" at bounding box center [317, 506] width 19 height 19
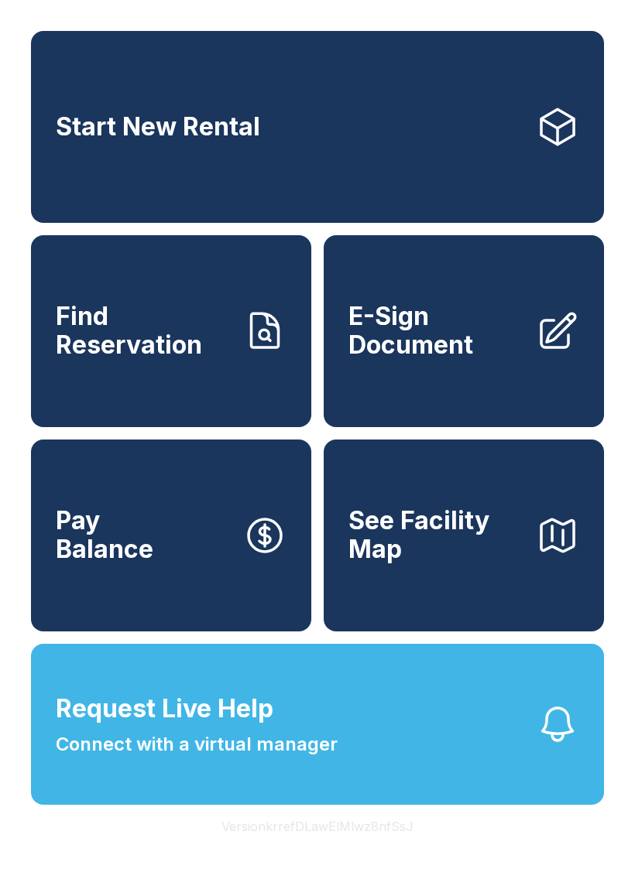
click at [173, 359] on span "Find Reservation" at bounding box center [143, 331] width 175 height 56
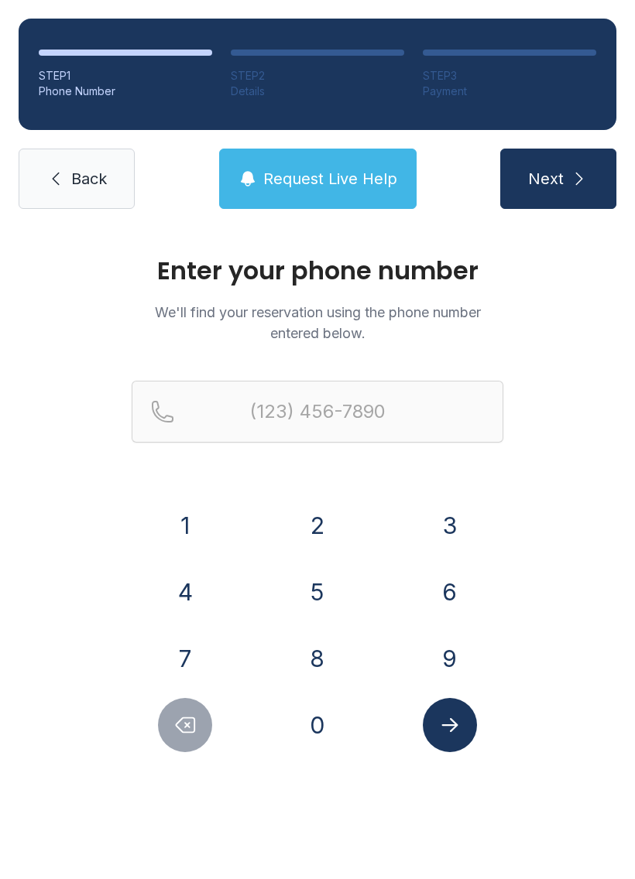
click at [316, 535] on button "2" at bounding box center [317, 525] width 54 height 54
click at [180, 530] on button "1" at bounding box center [185, 525] width 54 height 54
click at [192, 586] on button "4" at bounding box center [185, 592] width 54 height 54
click at [457, 588] on button "6" at bounding box center [450, 592] width 54 height 54
click at [198, 522] on button "1" at bounding box center [185, 525] width 54 height 54
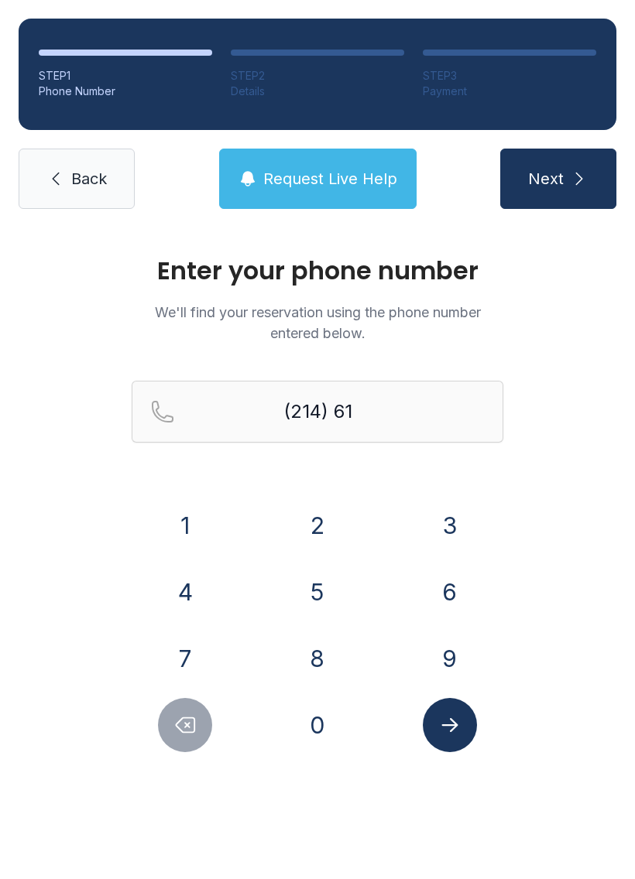
click at [448, 587] on button "6" at bounding box center [450, 592] width 54 height 54
click at [456, 510] on button "3" at bounding box center [450, 525] width 54 height 54
click at [455, 588] on button "6" at bounding box center [450, 592] width 54 height 54
click at [190, 530] on button "1" at bounding box center [185, 525] width 54 height 54
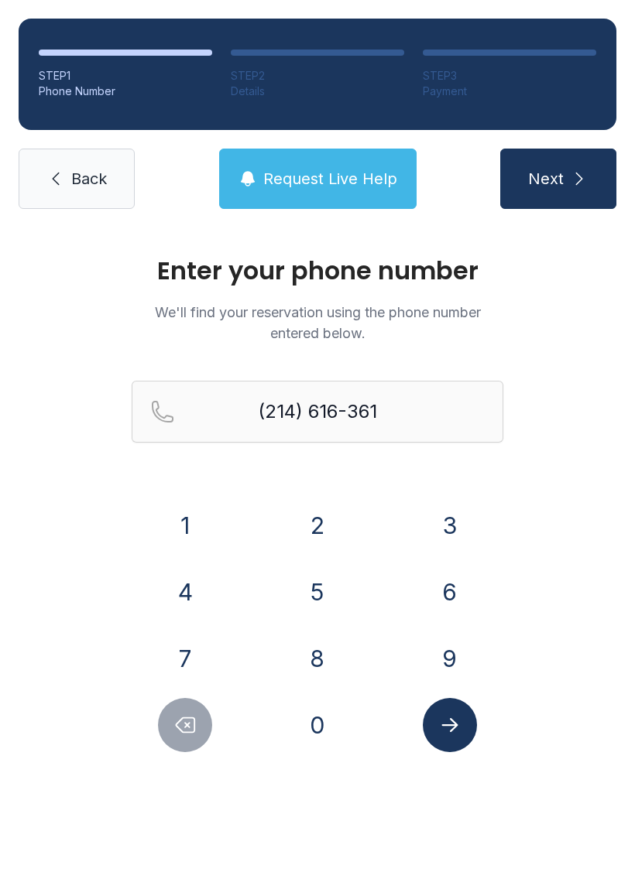
type input "[PHONE_NUMBER]"
click at [434, 728] on button "Submit lookup form" at bounding box center [450, 725] width 54 height 54
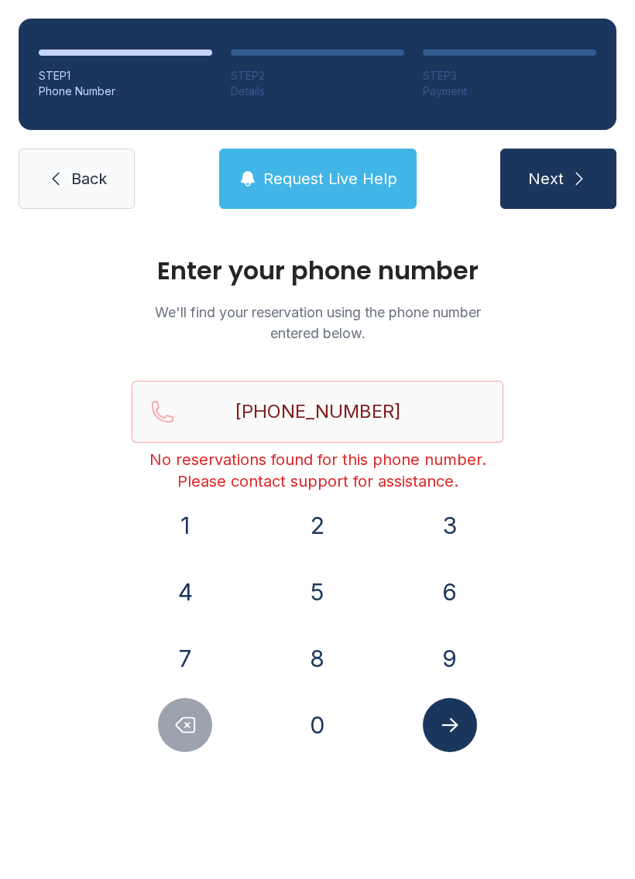
click at [453, 724] on icon "Submit lookup form" at bounding box center [449, 725] width 23 height 23
click at [567, 175] on button "Next" at bounding box center [558, 179] width 116 height 60
click at [70, 184] on link "Back" at bounding box center [77, 179] width 116 height 60
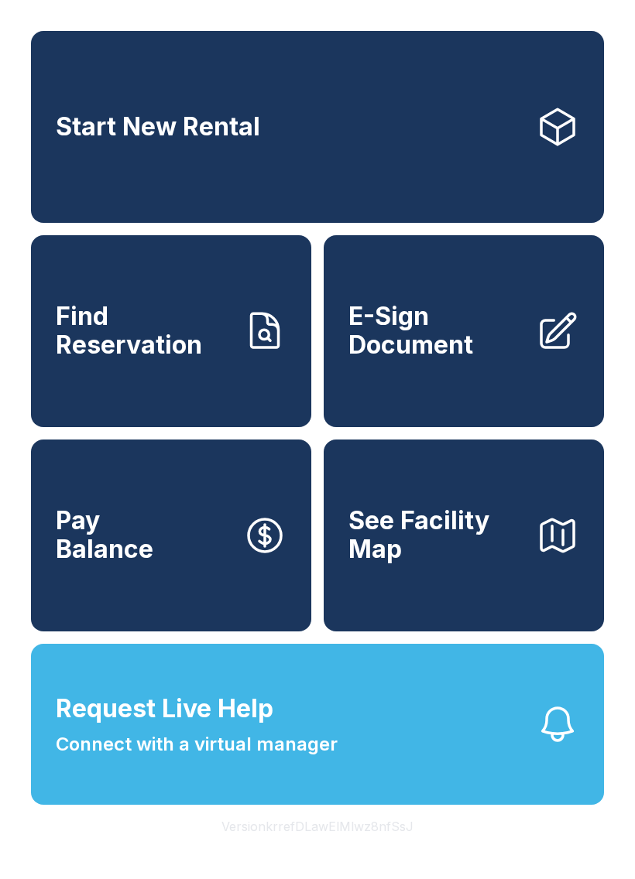
click at [481, 355] on span "E-Sign Document" at bounding box center [435, 331] width 175 height 56
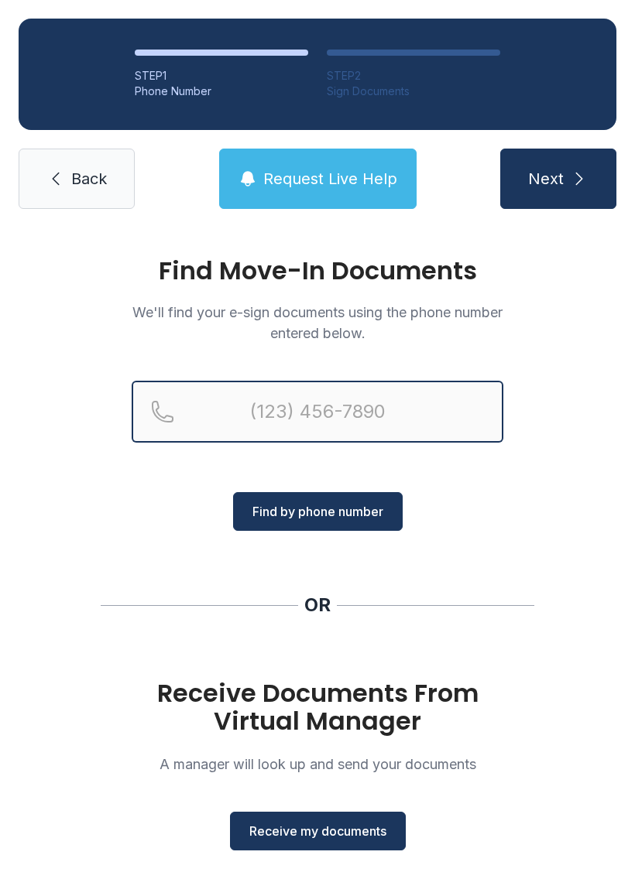
click at [277, 418] on input "Reservation phone number" at bounding box center [317, 412] width 371 height 62
type input "[PHONE_NUMBER]"
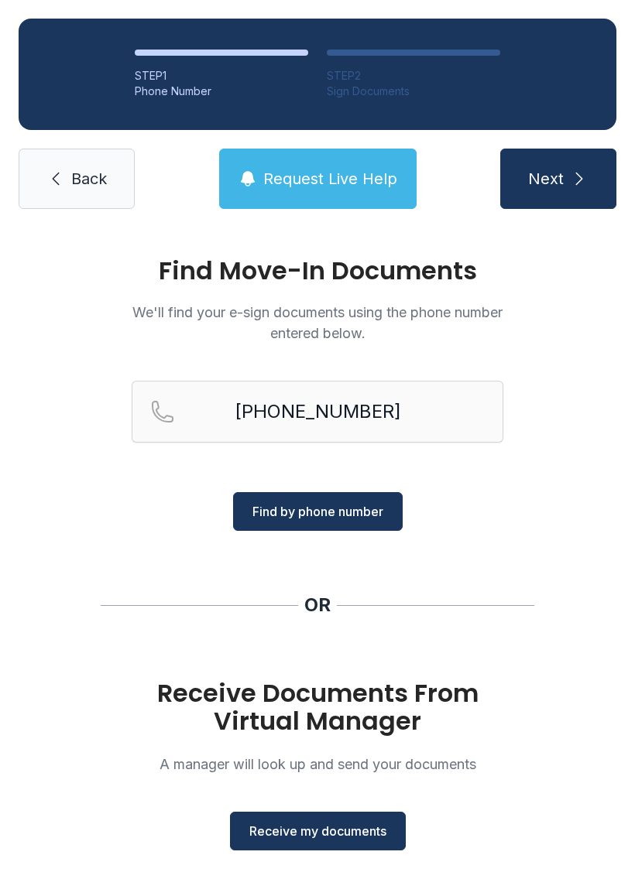
click at [347, 519] on span "Find by phone number" at bounding box center [317, 511] width 131 height 19
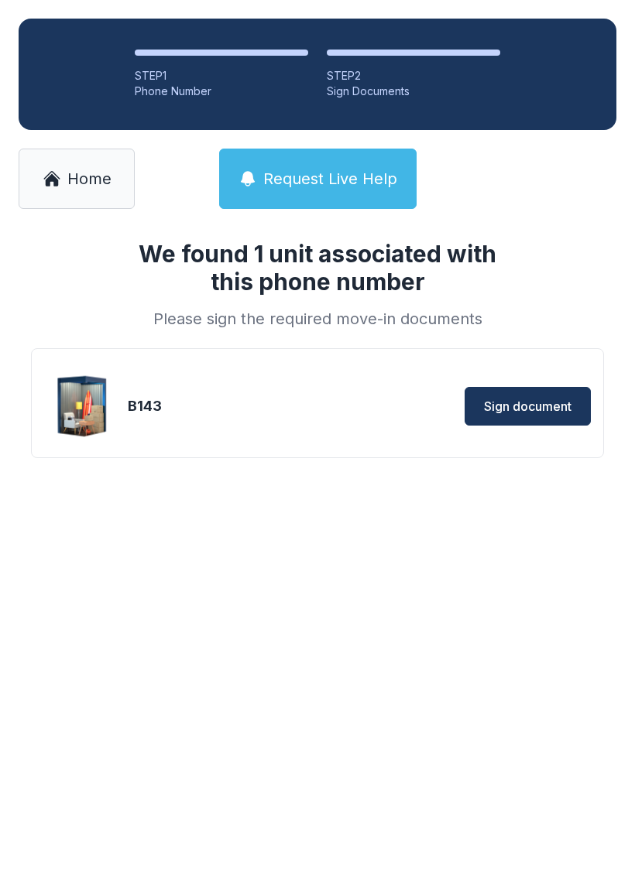
click at [515, 402] on span "Sign document" at bounding box center [527, 406] width 87 height 19
click at [516, 406] on span "Sign document" at bounding box center [527, 406] width 87 height 19
click at [512, 405] on span "Sign document" at bounding box center [527, 406] width 87 height 19
